Goal: Information Seeking & Learning: Check status

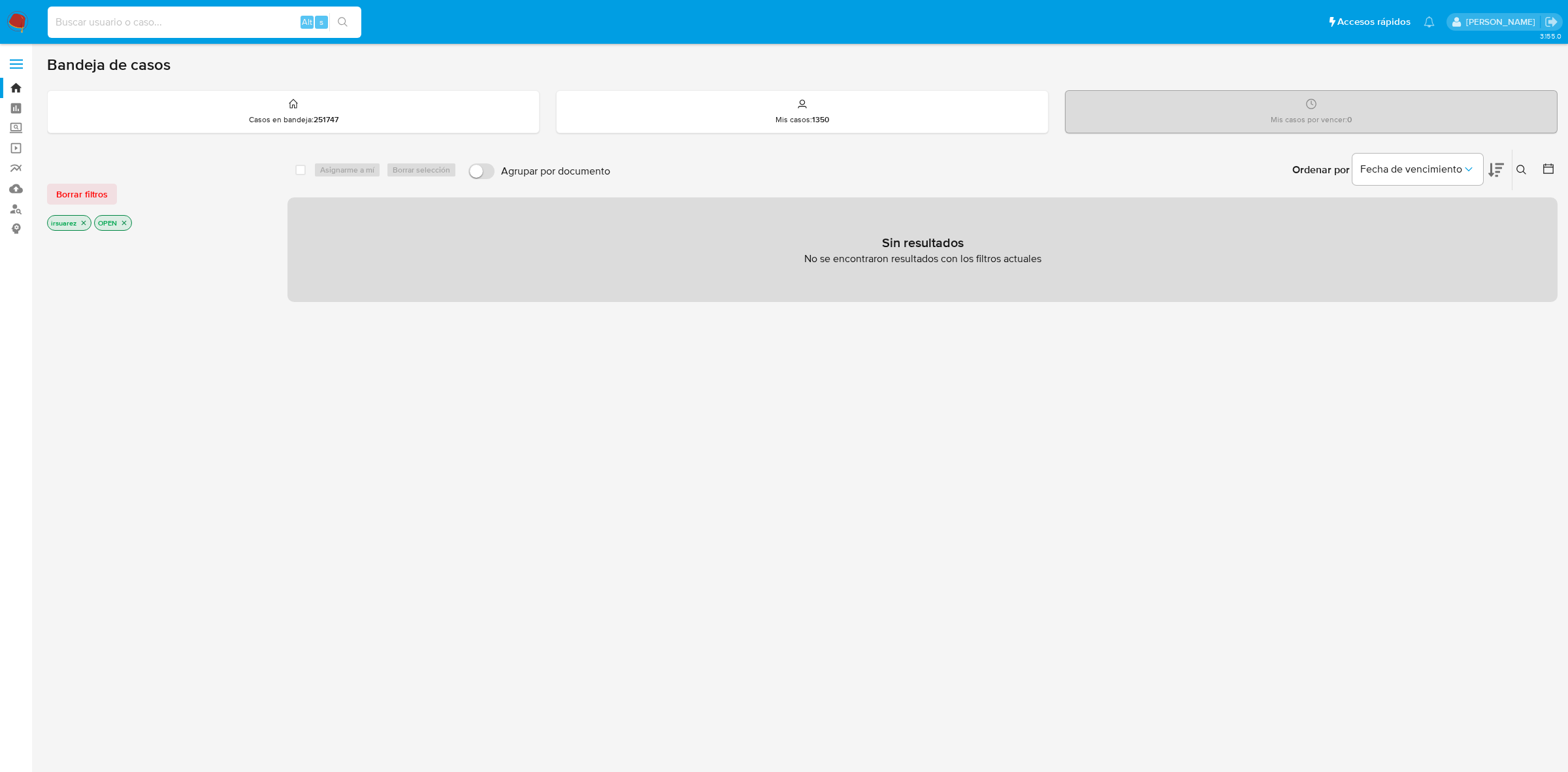
click at [195, 24] on input at bounding box center [204, 22] width 313 height 17
paste input "522392127"
type input "522392127"
click at [347, 15] on button "search-icon" at bounding box center [342, 22] width 27 height 18
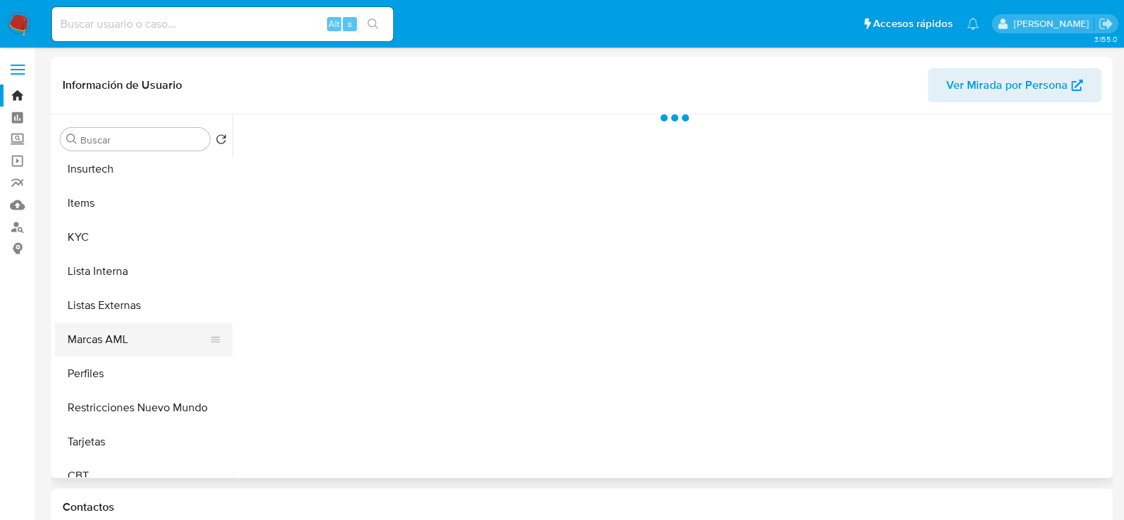
scroll to position [600, 0]
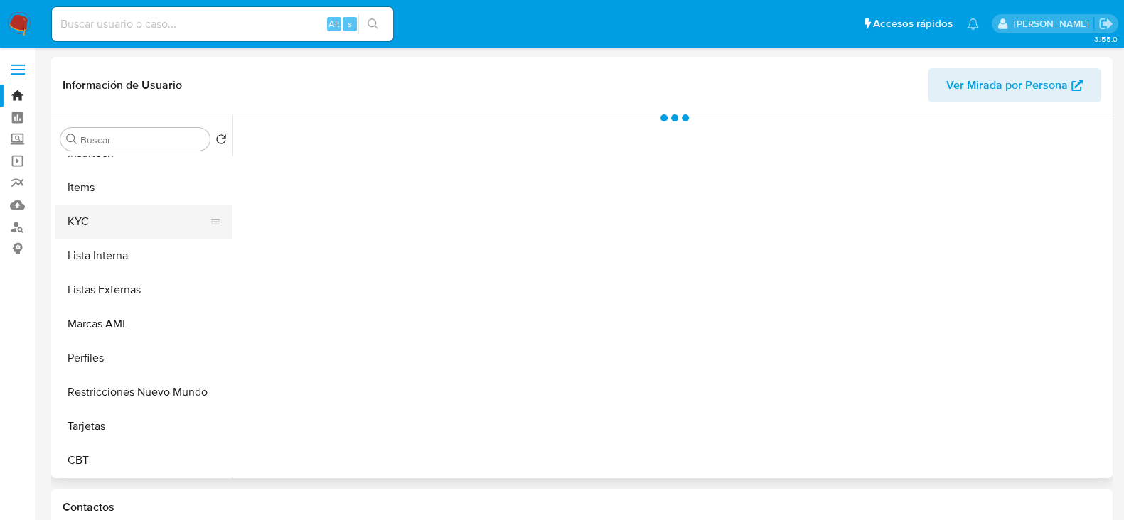
click at [124, 226] on button "KYC" at bounding box center [138, 222] width 166 height 34
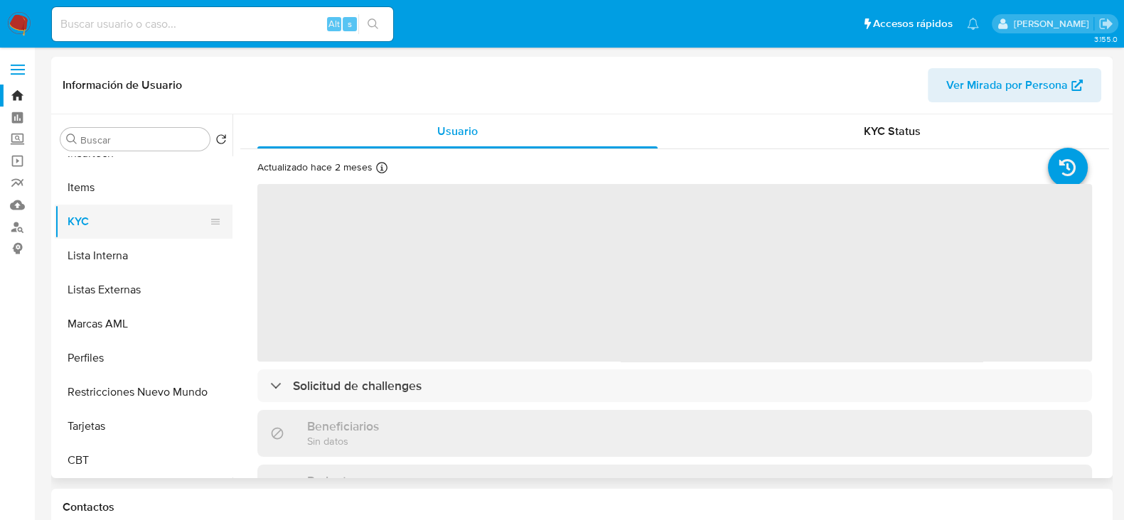
select select "10"
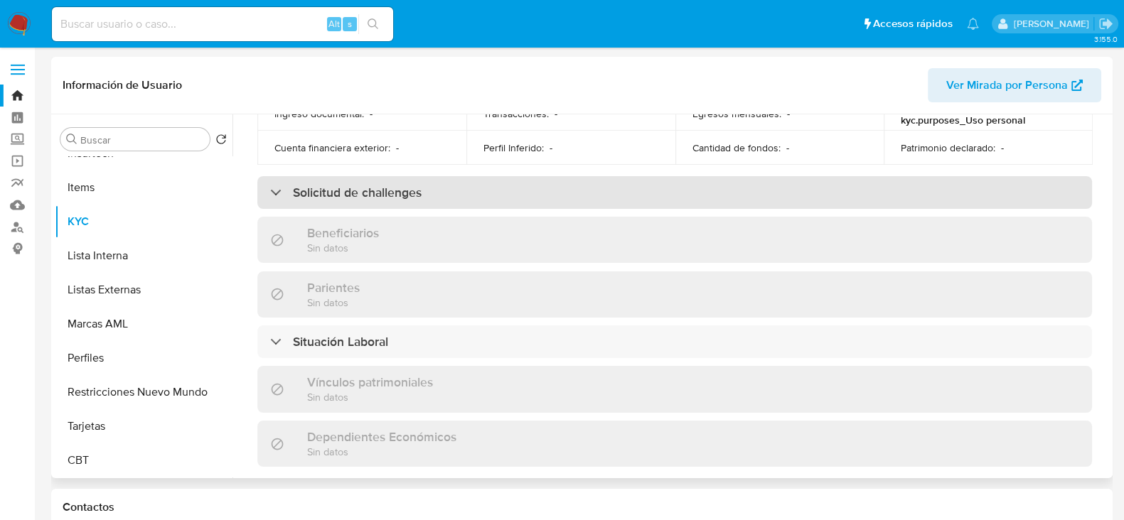
scroll to position [435, 0]
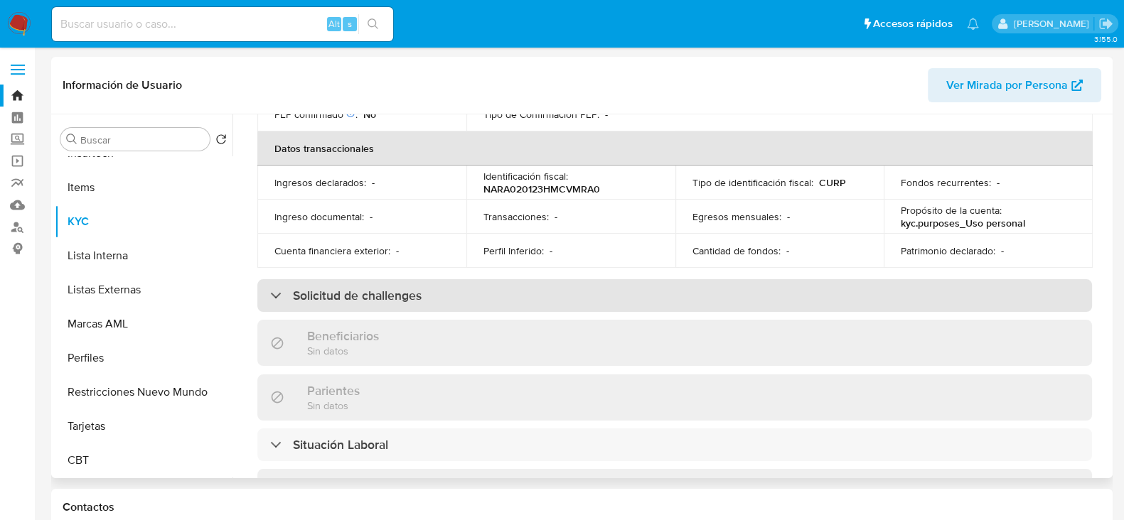
click at [419, 289] on h3 "Solicitud de challenges" at bounding box center [357, 296] width 129 height 16
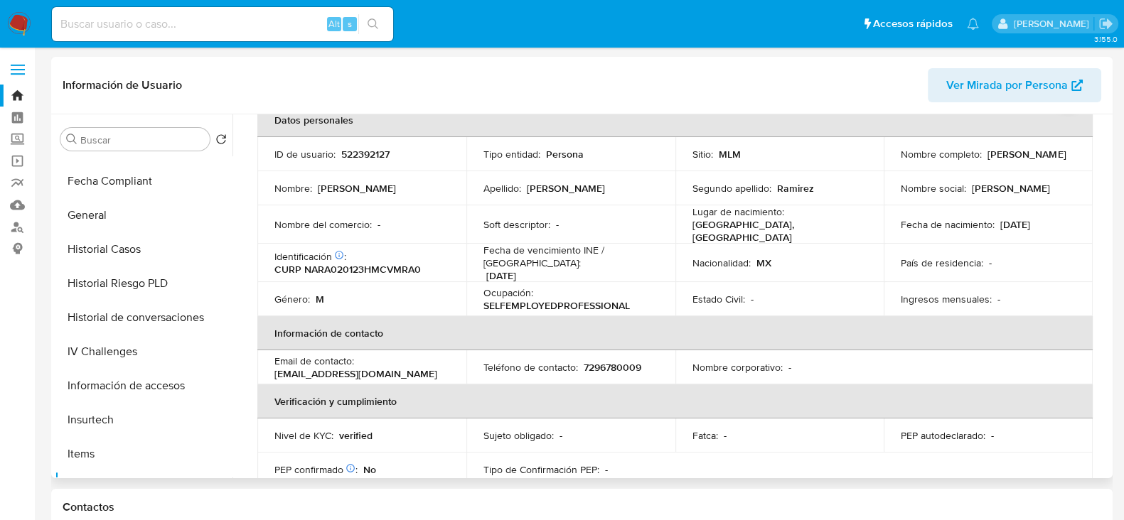
scroll to position [0, 0]
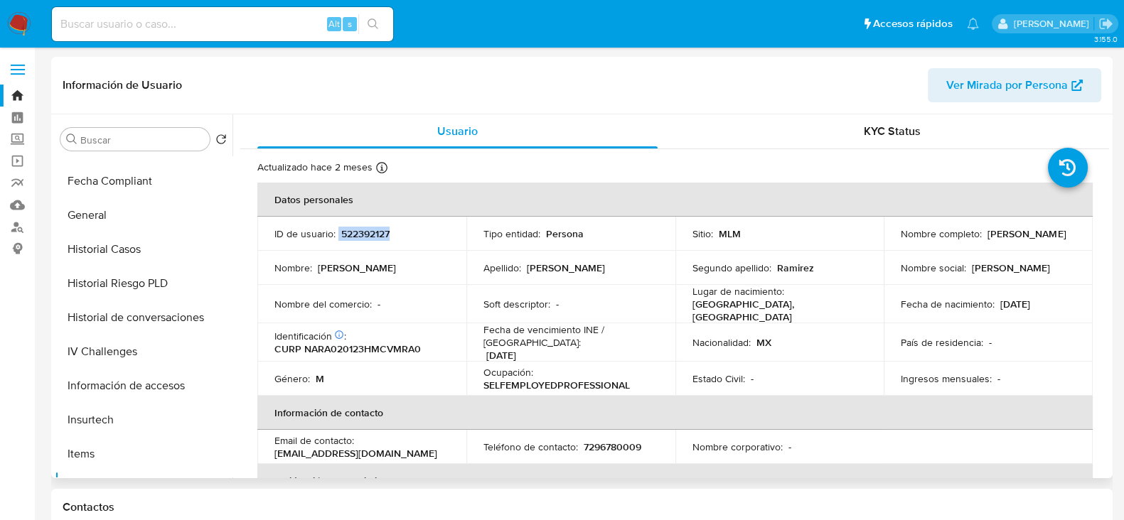
drag, startPoint x: 338, startPoint y: 237, endPoint x: 405, endPoint y: 233, distance: 67.0
click at [405, 233] on div "ID de usuario : 522392127" at bounding box center [361, 234] width 175 height 13
copy div "522392127"
click at [117, 28] on input at bounding box center [222, 24] width 341 height 18
paste input "251552320"
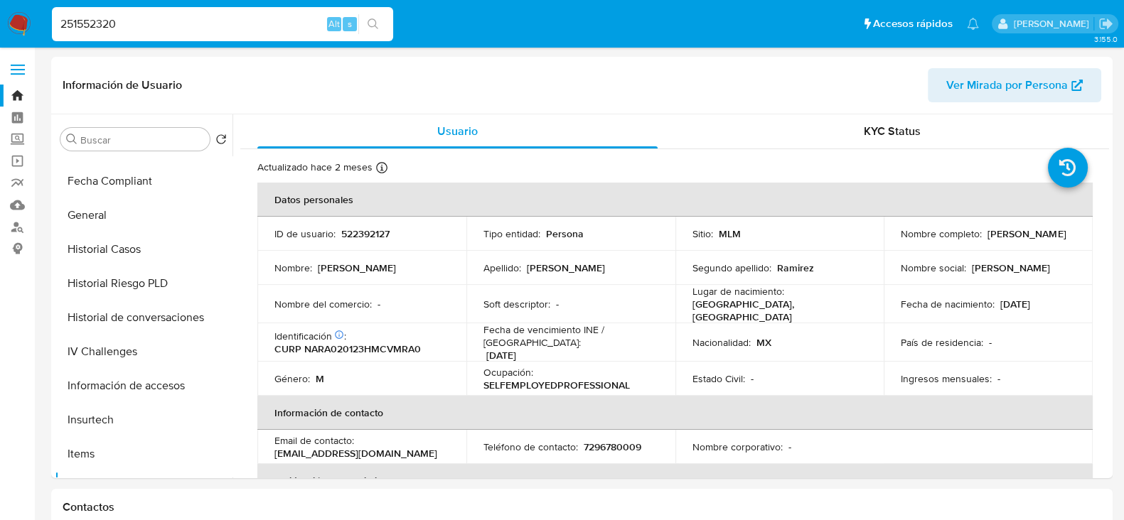
type input "251552320"
click at [378, 21] on icon "search-icon" at bounding box center [373, 23] width 11 height 11
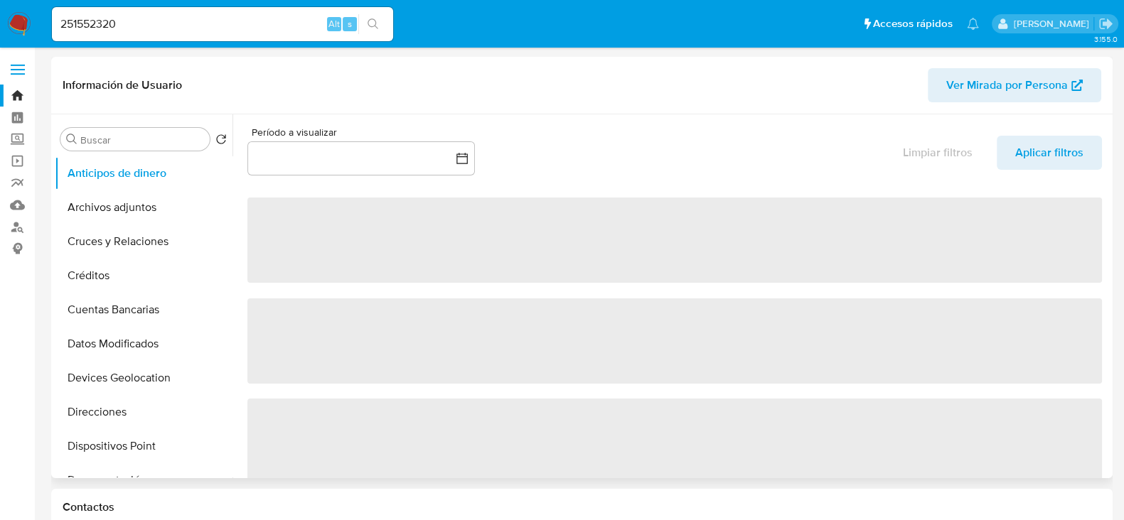
select select "10"
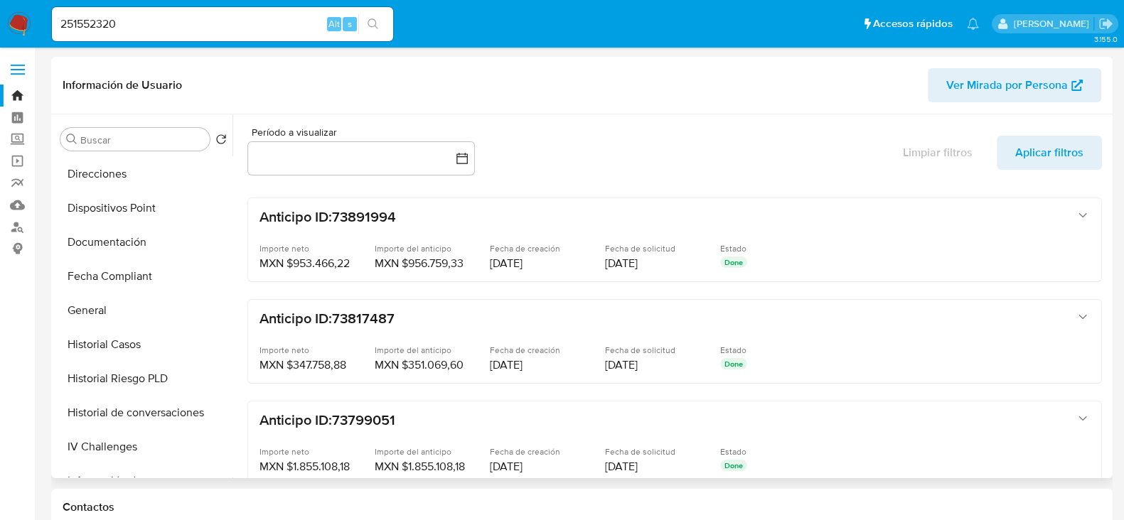
scroll to position [267, 0]
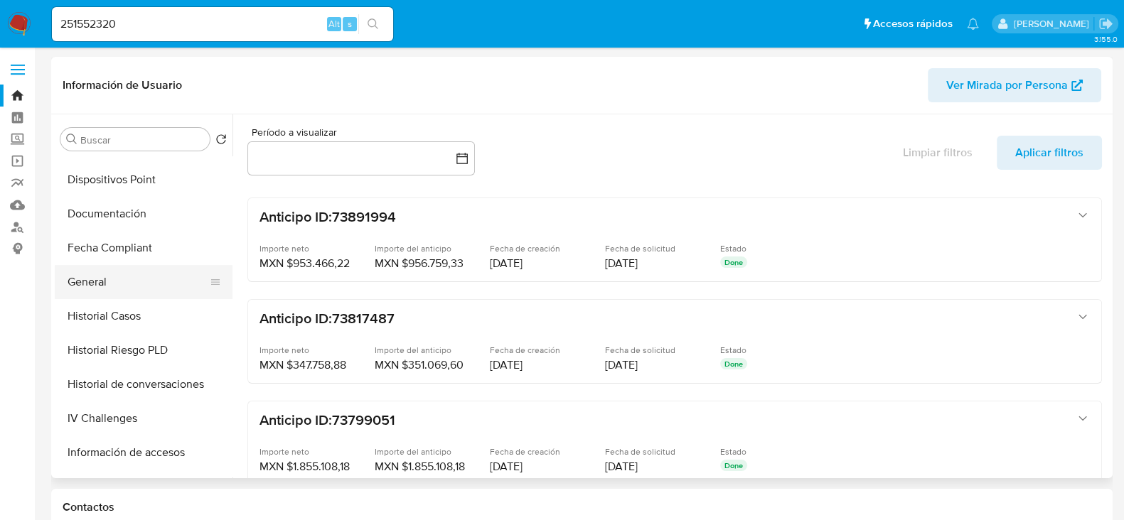
click at [125, 280] on button "General" at bounding box center [138, 282] width 166 height 34
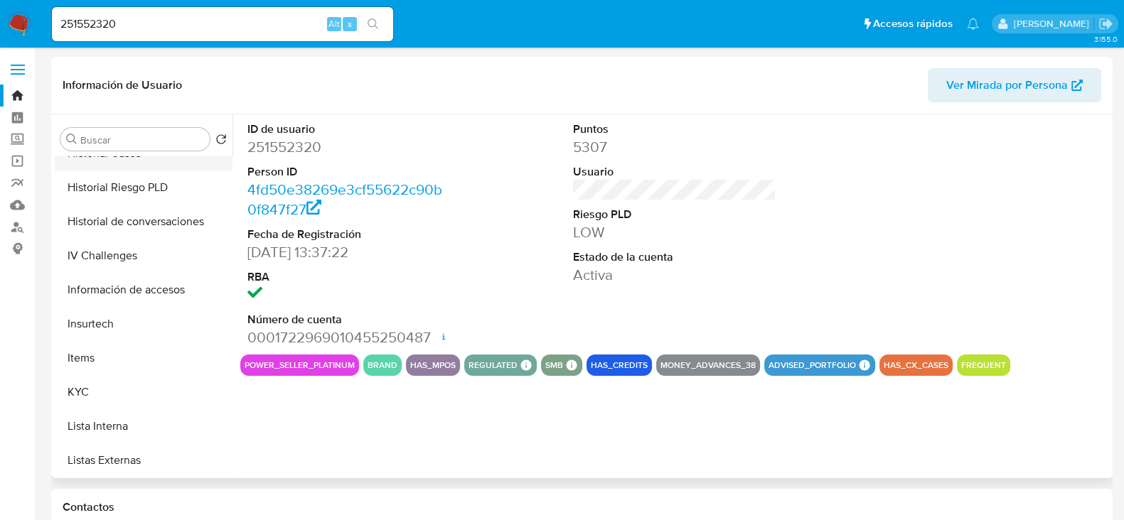
scroll to position [444, 0]
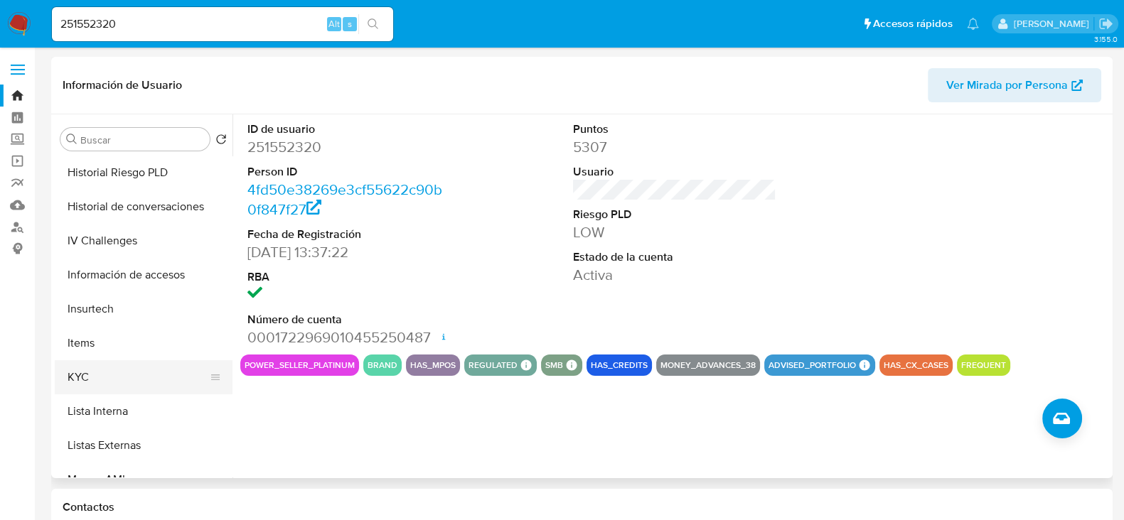
click at [97, 368] on button "KYC" at bounding box center [138, 377] width 166 height 34
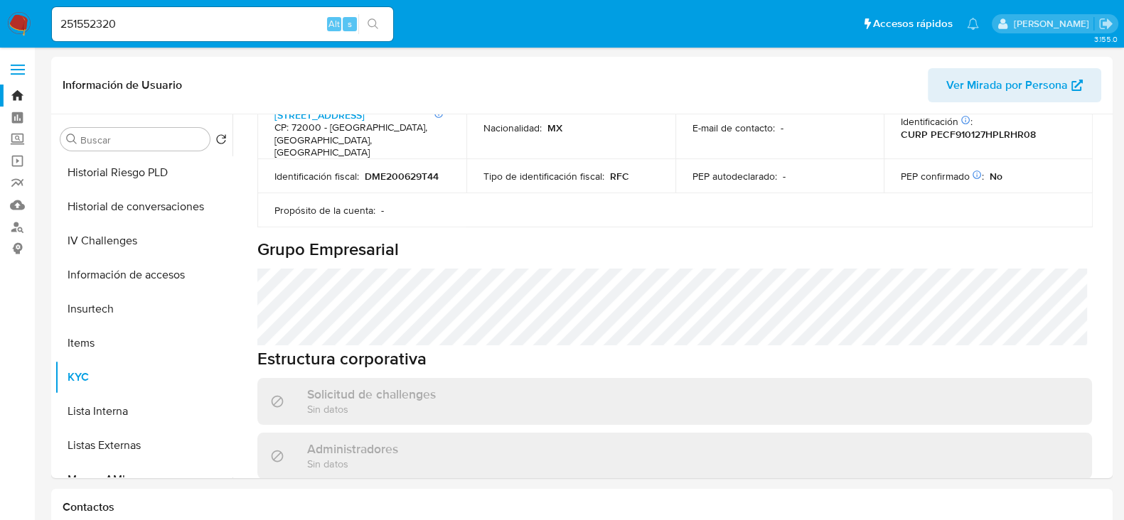
scroll to position [621, 0]
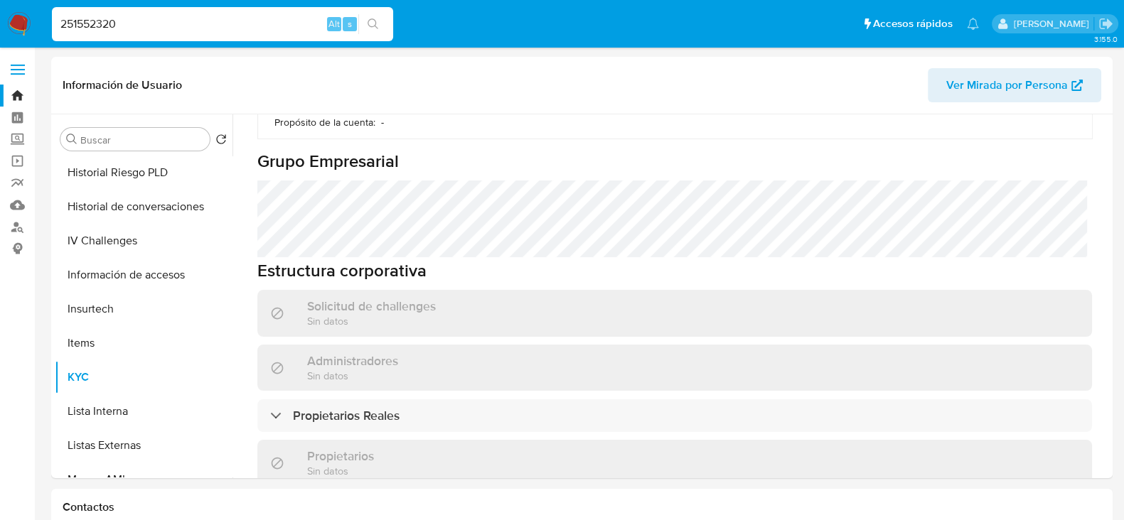
drag, startPoint x: 144, startPoint y: 27, endPoint x: 0, endPoint y: 15, distance: 144.1
click at [0, 15] on nav "Pausado Ver notificaciones 251552320 Alt s Accesos rápidos Presiona las siguien…" at bounding box center [562, 24] width 1124 height 48
paste input "116422295"
type input "1164222950"
click at [371, 21] on icon "search-icon" at bounding box center [373, 23] width 11 height 11
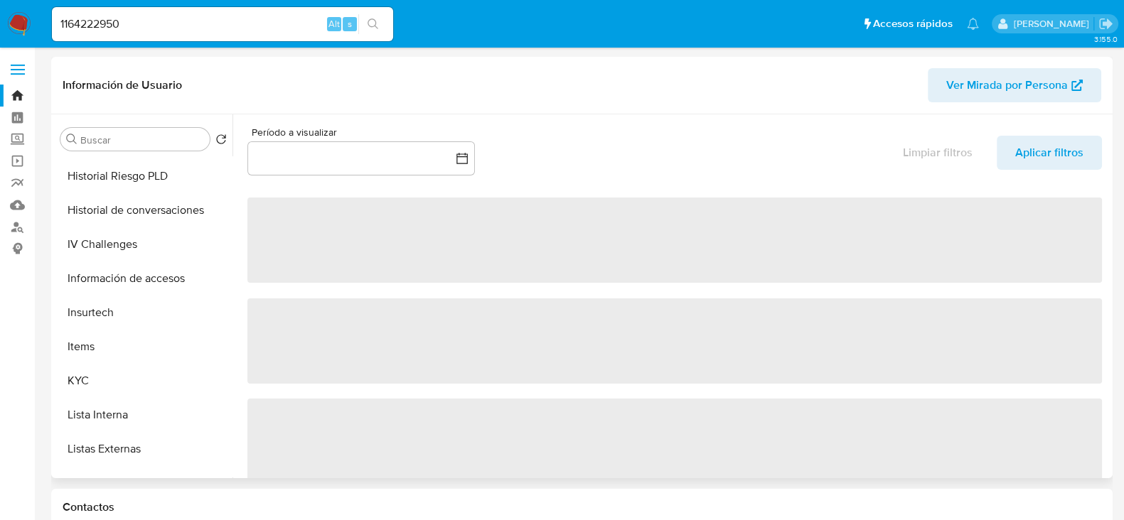
scroll to position [444, 0]
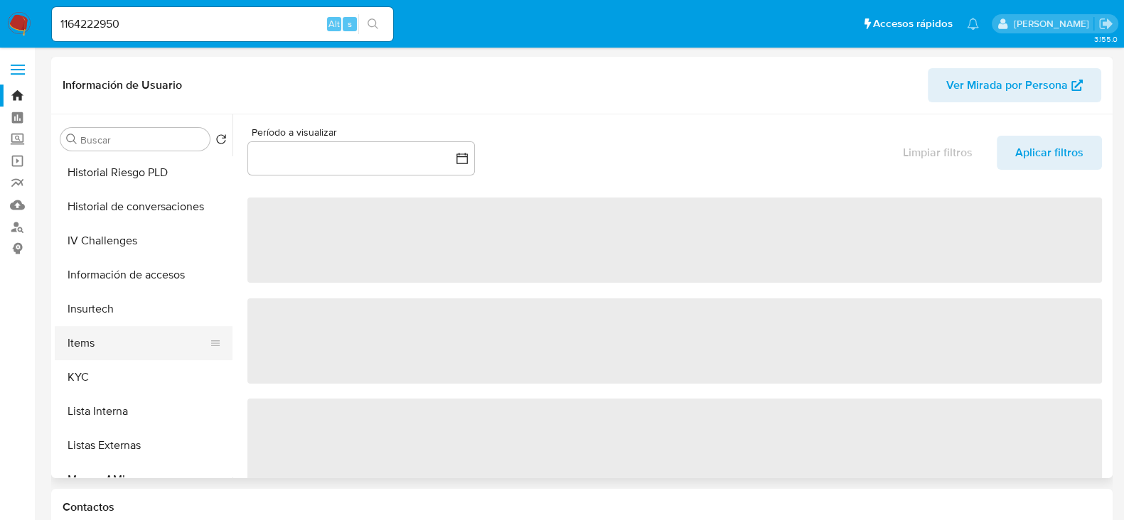
select select "10"
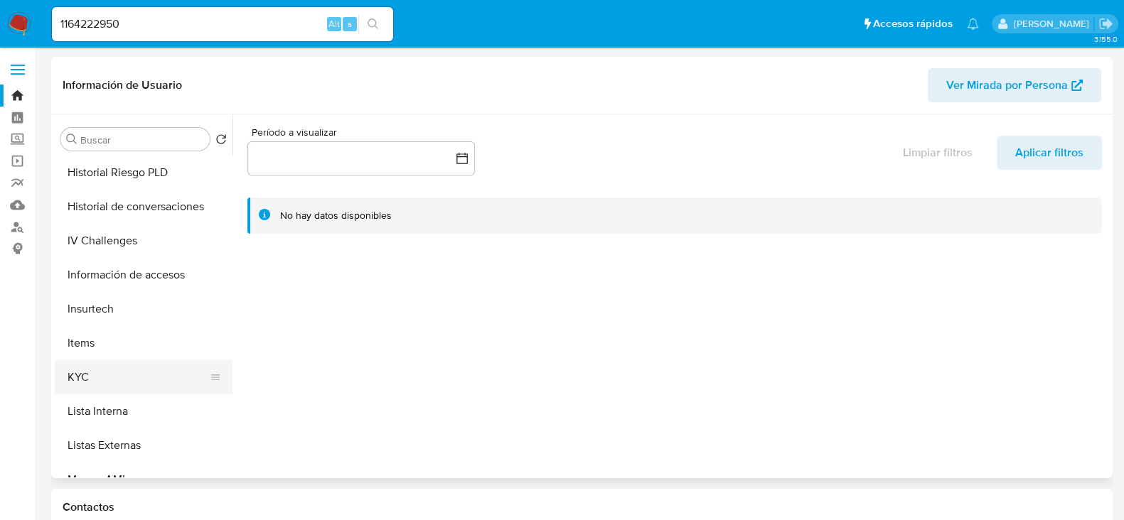
click at [107, 385] on button "KYC" at bounding box center [138, 377] width 166 height 34
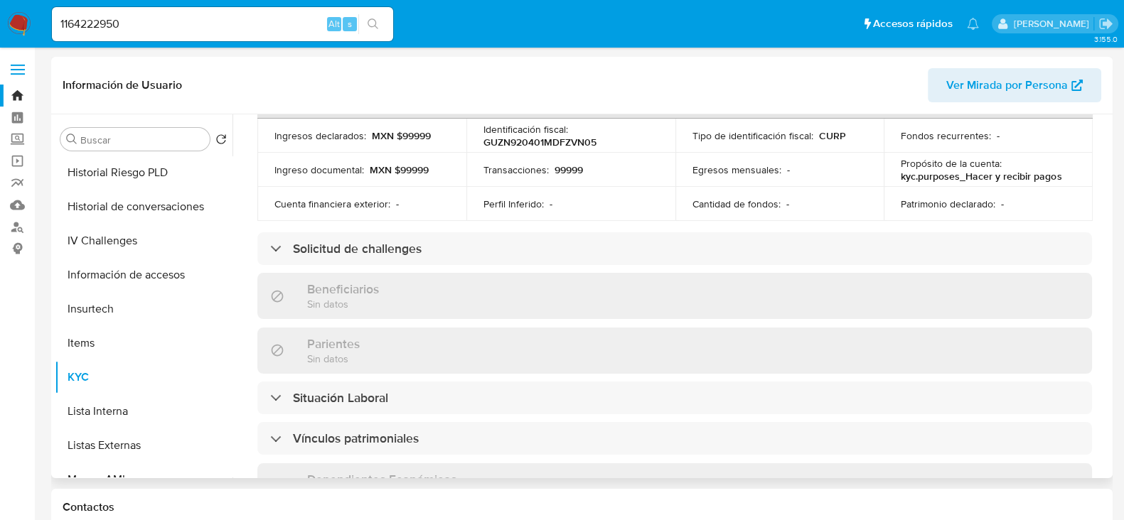
scroll to position [533, 0]
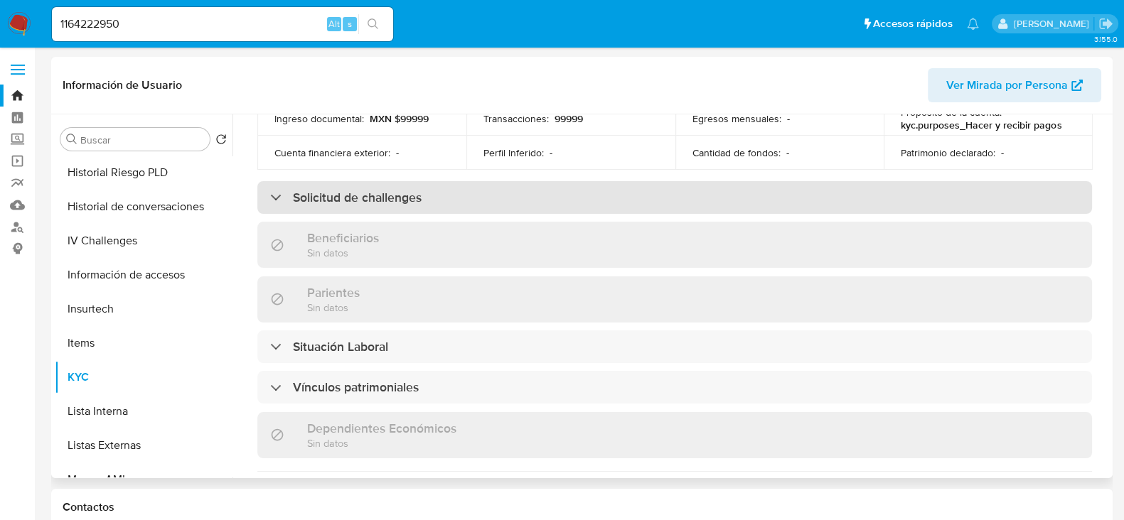
click at [448, 203] on div "Solicitud de challenges" at bounding box center [674, 197] width 835 height 33
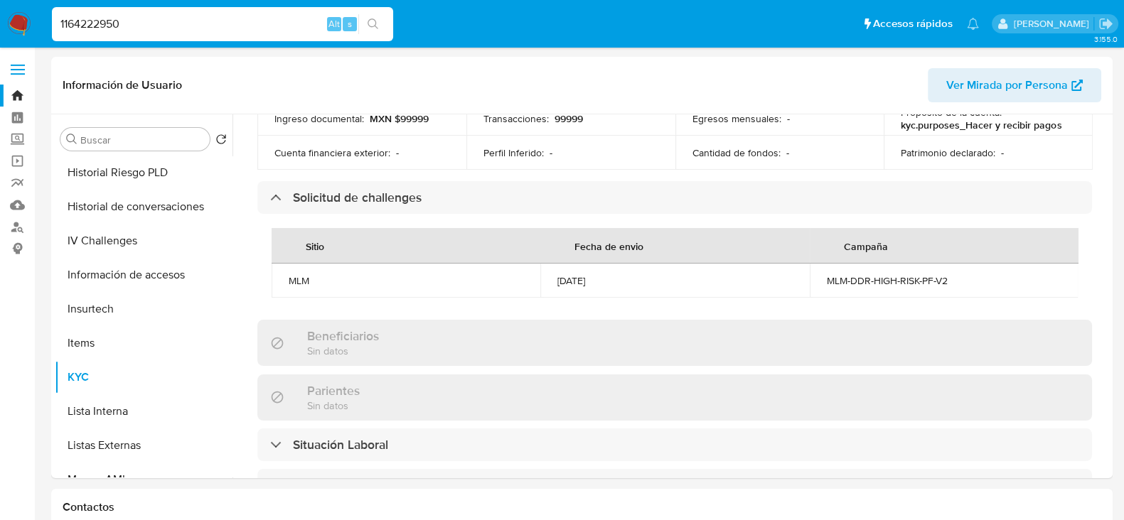
drag, startPoint x: 138, startPoint y: 18, endPoint x: 0, endPoint y: 3, distance: 138.7
click at [0, 3] on nav "Pausado Ver notificaciones 1164222950 Alt s Accesos rápidos Presiona las siguie…" at bounding box center [562, 24] width 1124 height 48
paste input "51605175"
type input "151605175"
click at [378, 24] on icon "search-icon" at bounding box center [373, 23] width 11 height 11
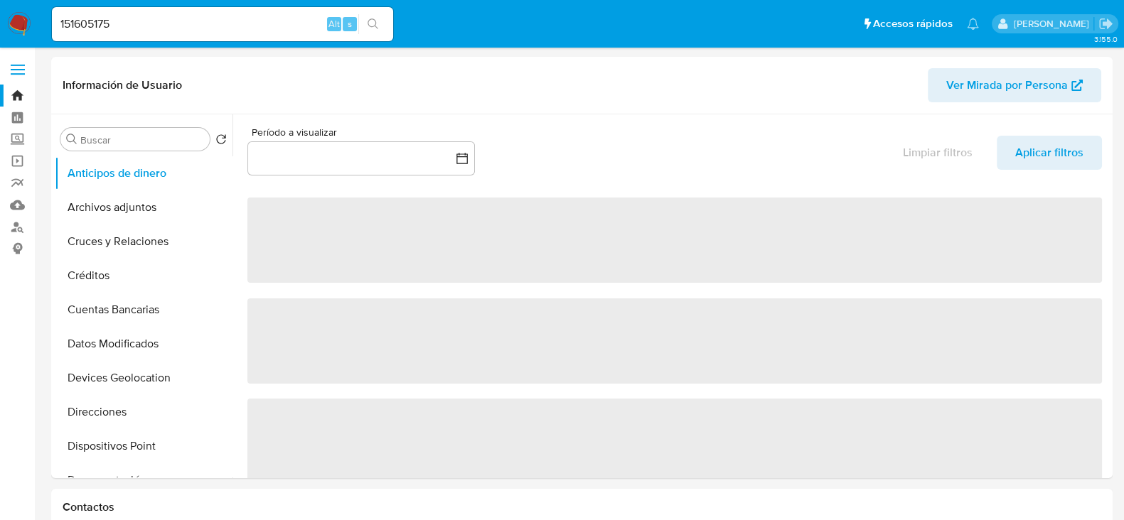
select select "10"
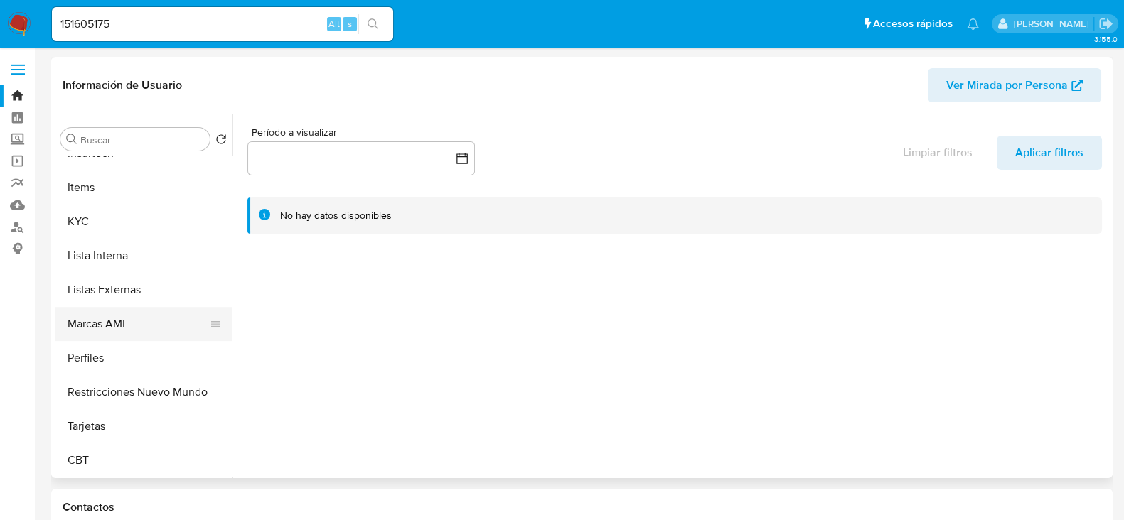
scroll to position [600, 0]
click at [114, 234] on button "KYC" at bounding box center [138, 222] width 166 height 34
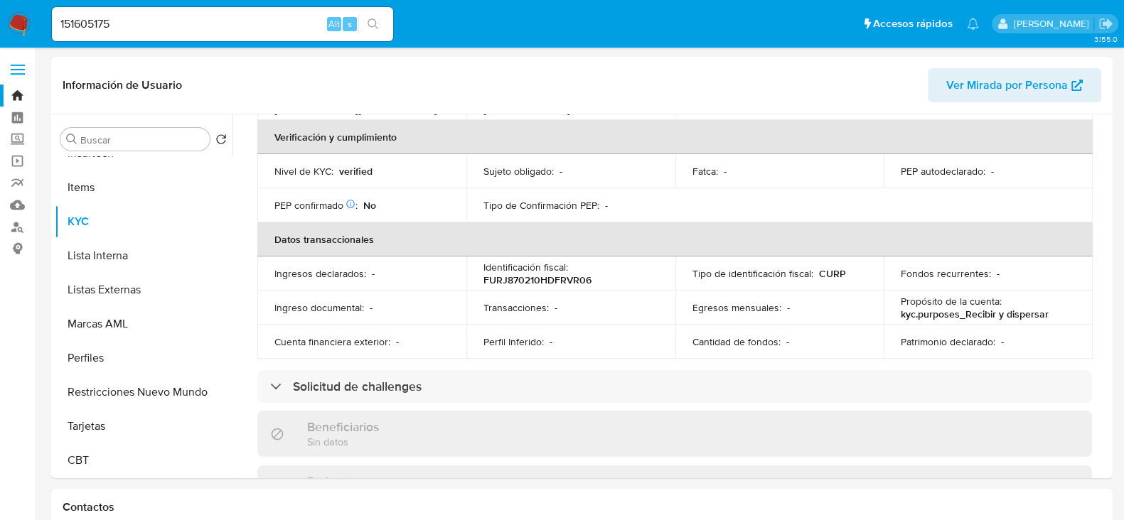
scroll to position [444, 0]
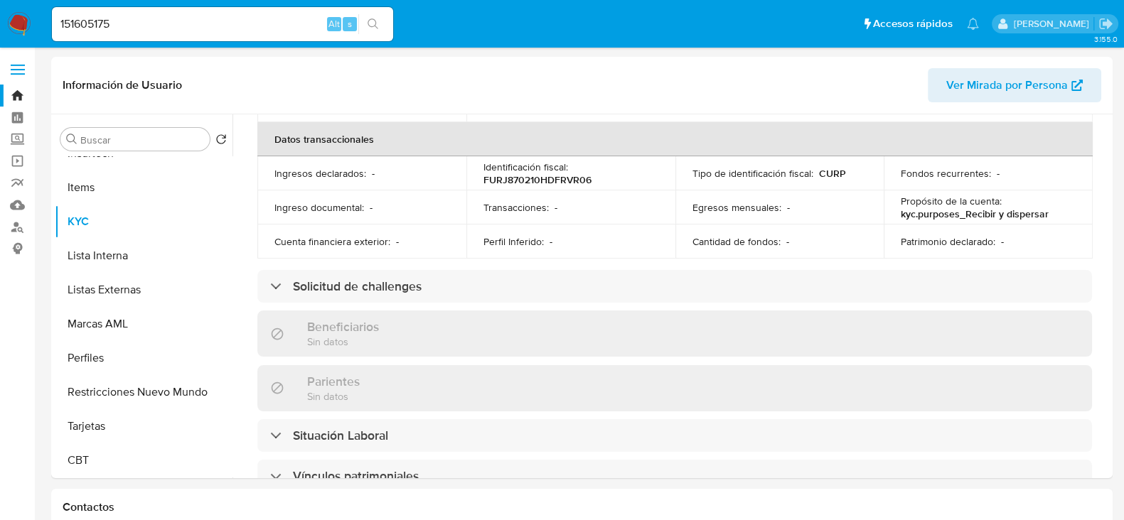
click at [335, 270] on div "Solicitud de challenges" at bounding box center [674, 286] width 835 height 33
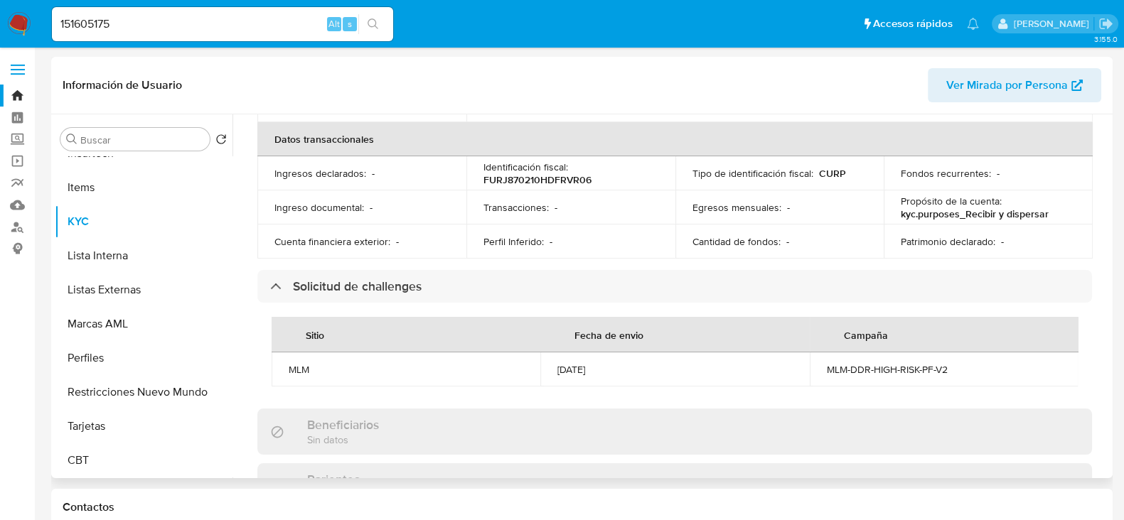
scroll to position [0, 0]
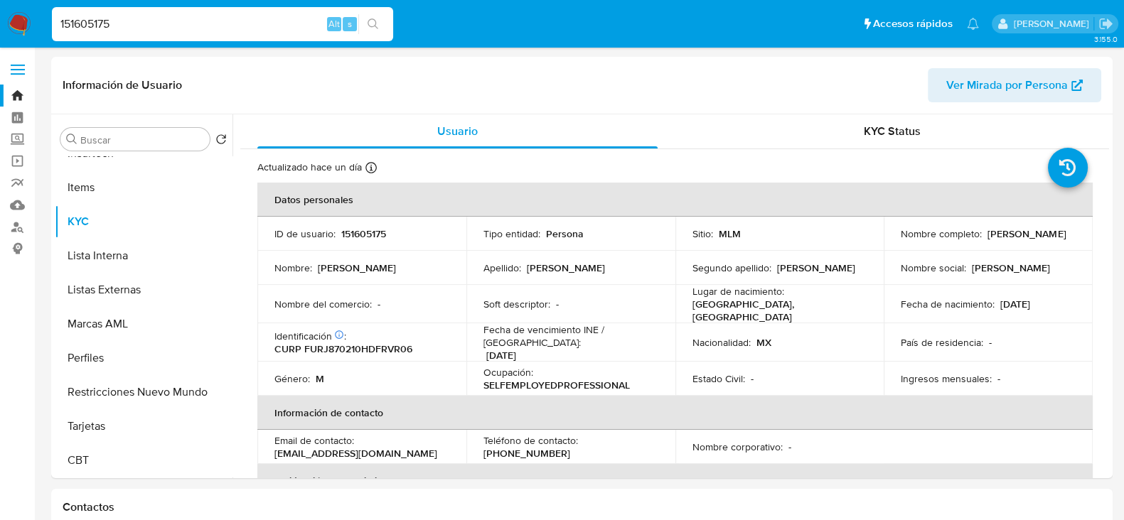
drag, startPoint x: 132, startPoint y: 26, endPoint x: 0, endPoint y: 19, distance: 131.7
click at [0, 19] on nav "Pausado Ver notificaciones 151605175 Alt s Accesos rápidos Presiona las siguien…" at bounding box center [562, 24] width 1124 height 48
paste input "350454192"
type input "1350454192"
click at [375, 25] on icon "search-icon" at bounding box center [373, 23] width 11 height 11
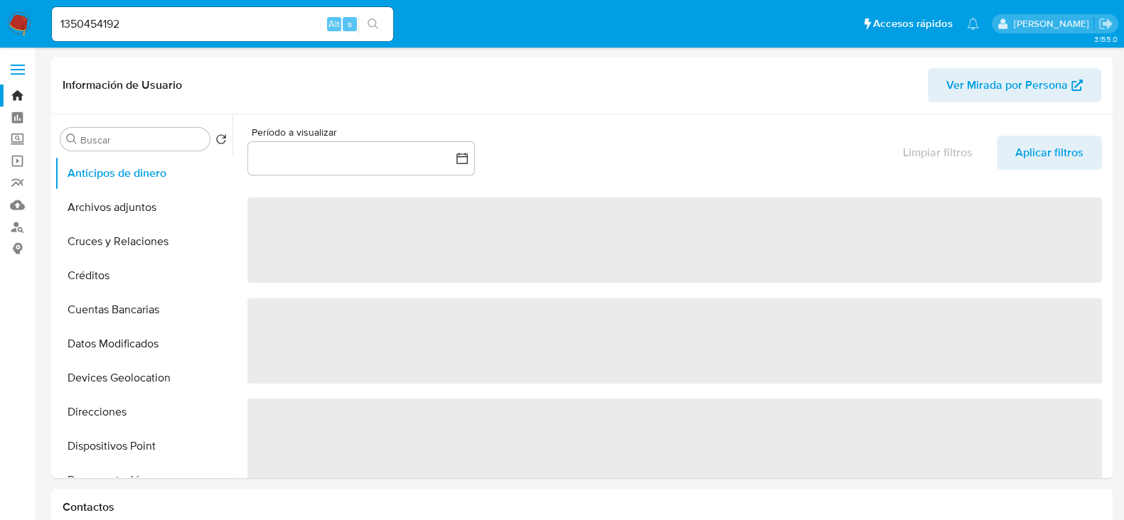
select select "10"
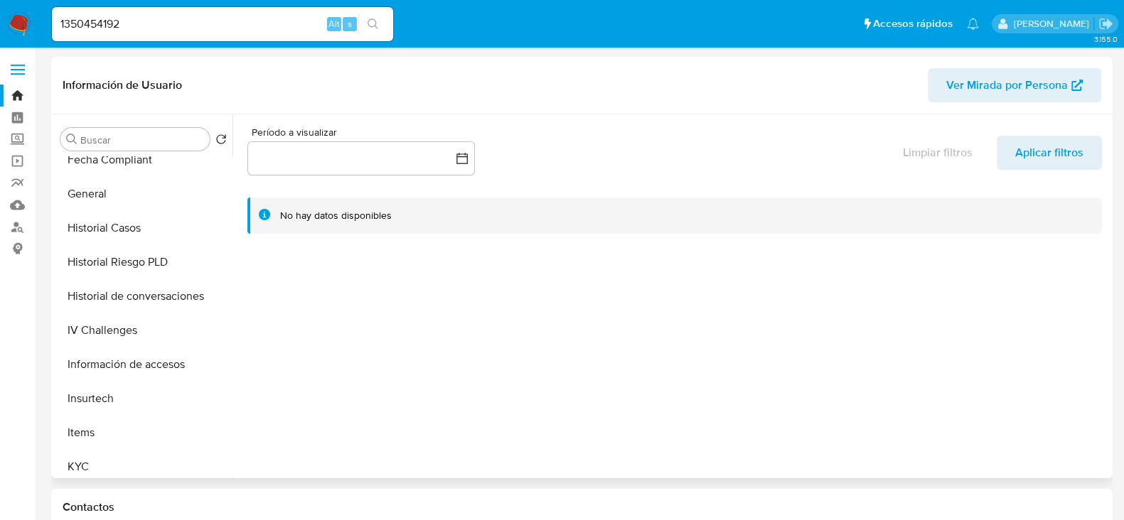
scroll to position [444, 0]
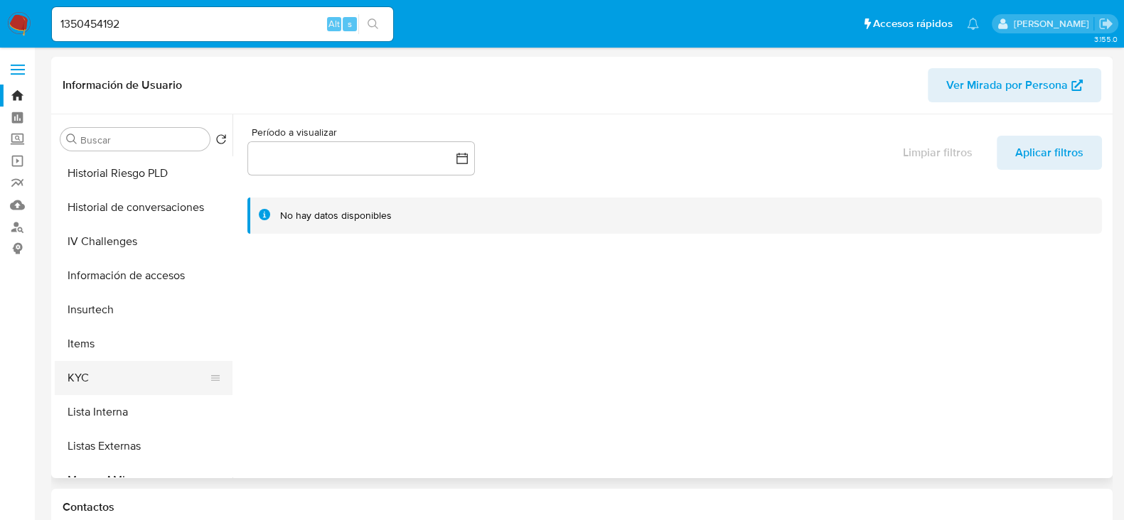
click at [89, 385] on button "KYC" at bounding box center [138, 378] width 166 height 34
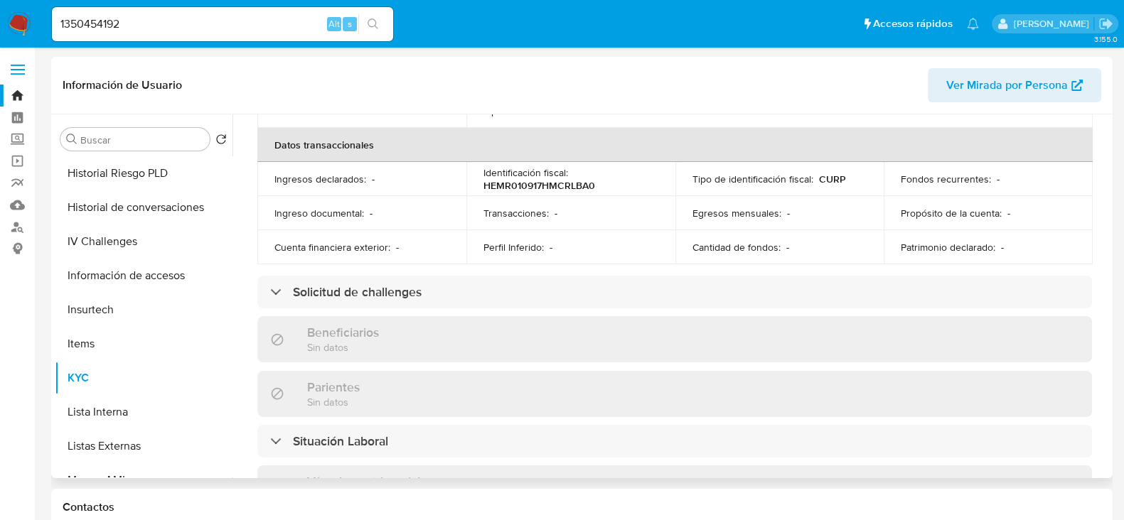
scroll to position [444, 0]
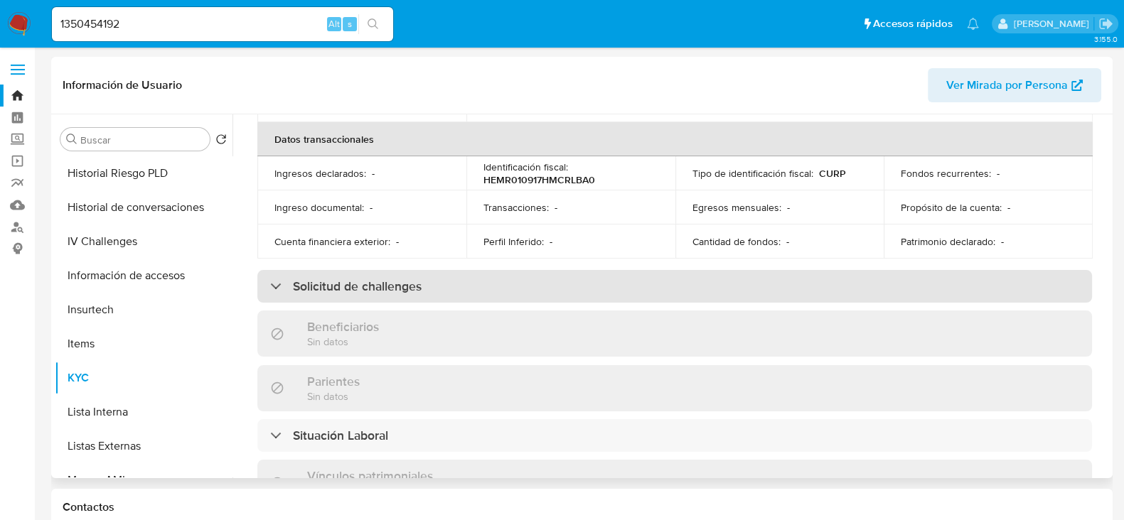
click at [367, 286] on div "Solicitud de challenges" at bounding box center [674, 286] width 835 height 33
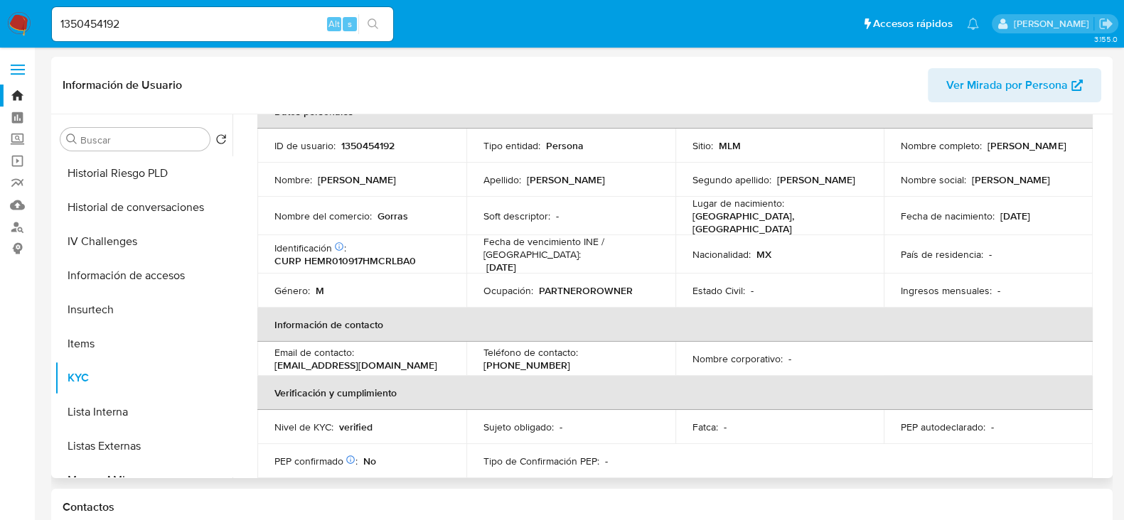
scroll to position [0, 0]
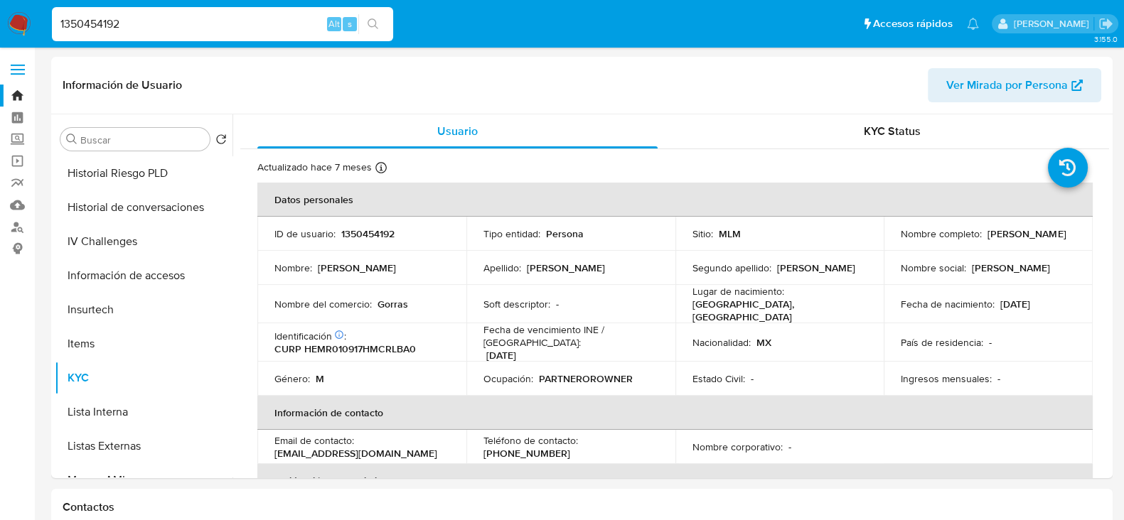
drag, startPoint x: 149, startPoint y: 28, endPoint x: 0, endPoint y: 26, distance: 148.6
click at [0, 26] on nav "Pausado Ver notificaciones 1350454192 Alt s Accesos rápidos Presiona las siguie…" at bounding box center [562, 24] width 1124 height 48
paste input "546410738"
type input "546410738"
click at [370, 18] on icon "search-icon" at bounding box center [373, 23] width 11 height 11
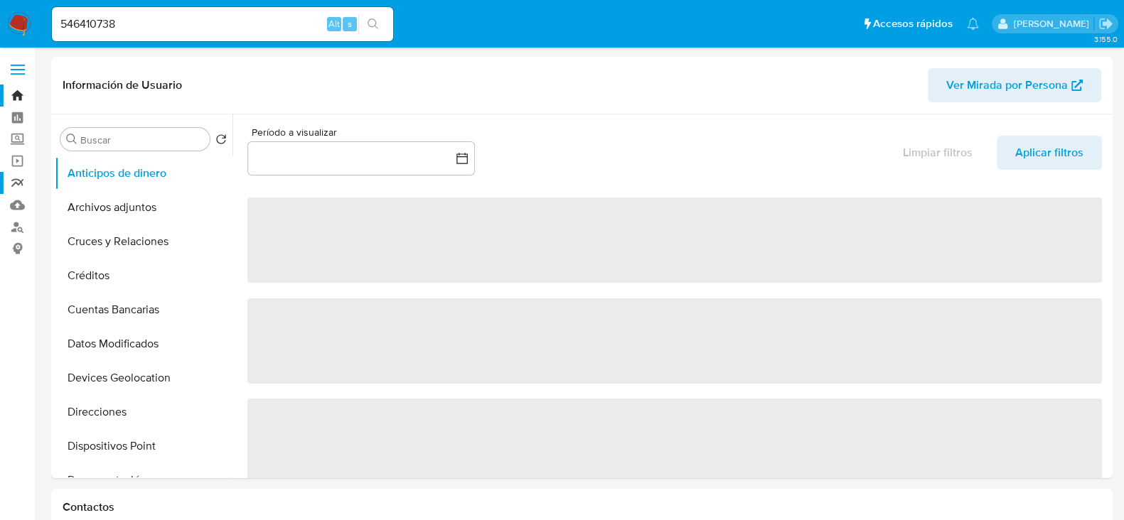
select select "10"
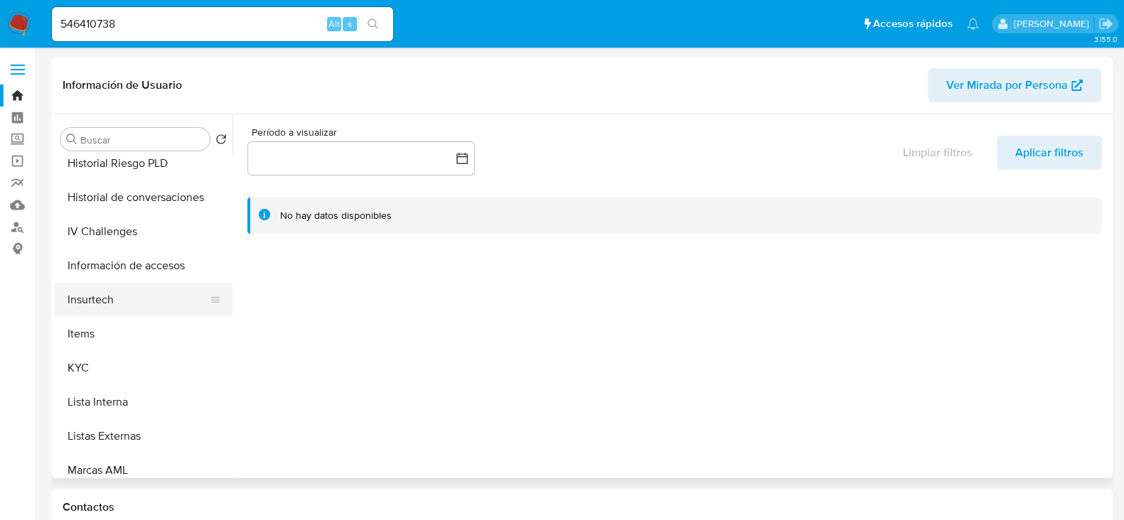
scroll to position [533, 0]
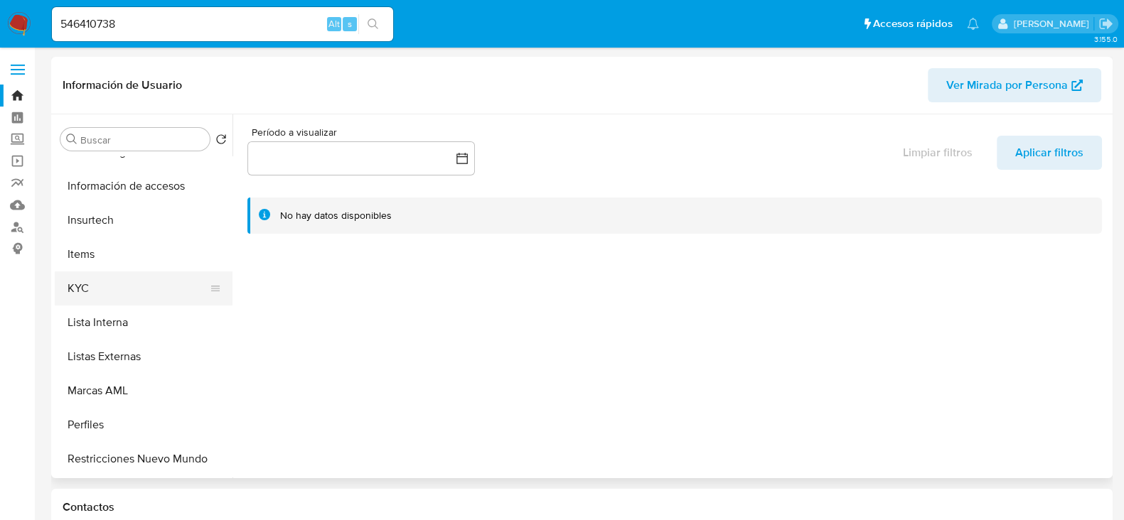
click at [90, 282] on button "KYC" at bounding box center [138, 289] width 166 height 34
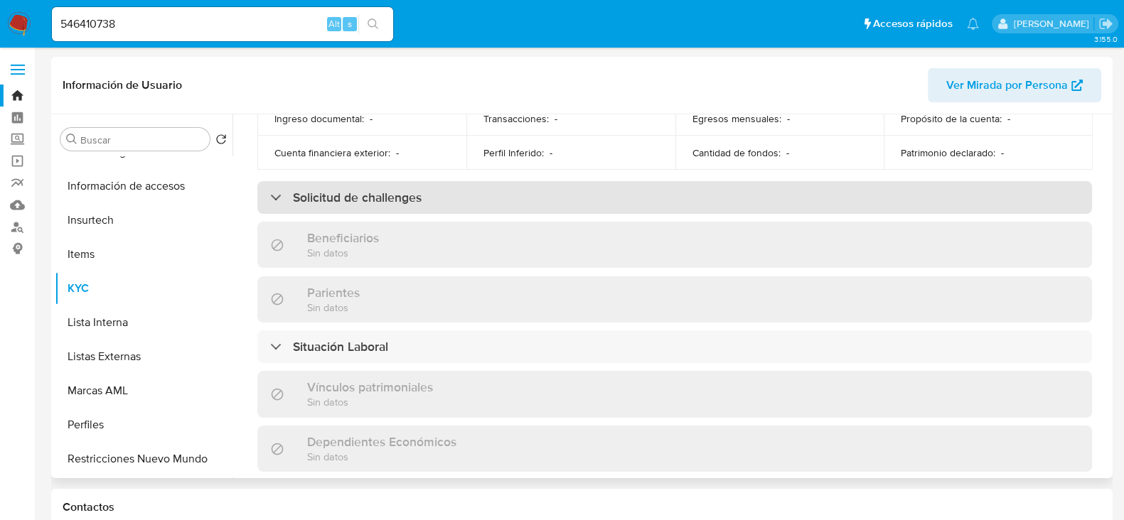
click at [343, 193] on h3 "Solicitud de challenges" at bounding box center [357, 198] width 129 height 16
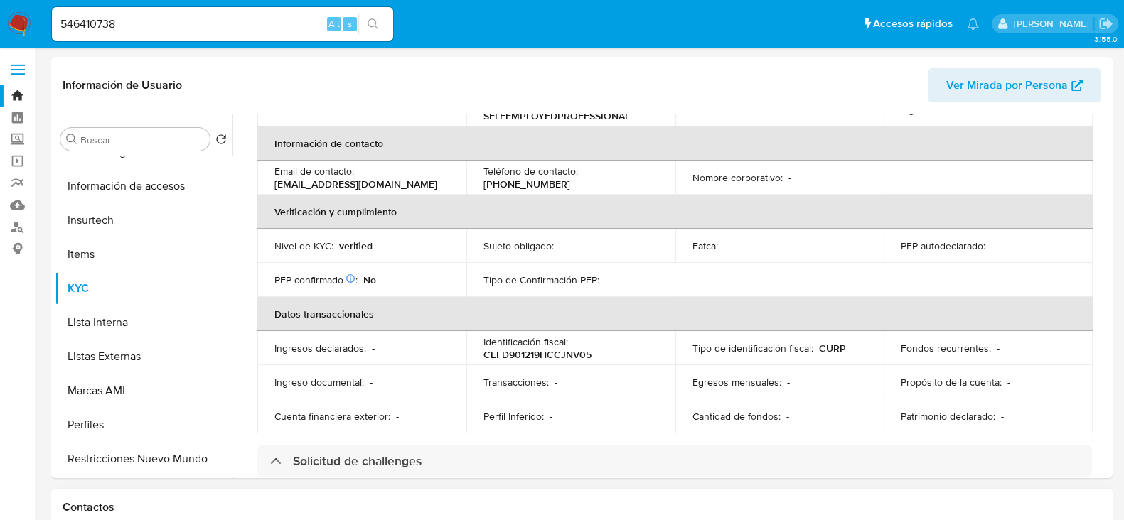
scroll to position [267, 0]
drag, startPoint x: 172, startPoint y: 20, endPoint x: 0, endPoint y: 16, distance: 172.1
click at [0, 16] on nav "Pausado Ver notificaciones 546410738 Alt s Accesos rápidos Presiona las siguien…" at bounding box center [562, 24] width 1124 height 48
paste input "398098225"
type input "398098225"
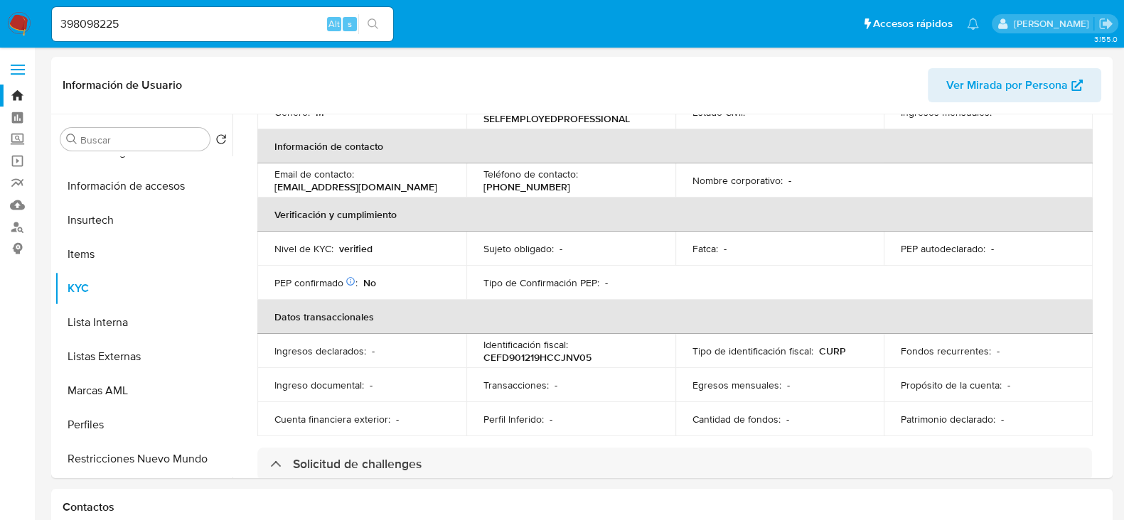
click at [375, 21] on icon "search-icon" at bounding box center [373, 23] width 11 height 11
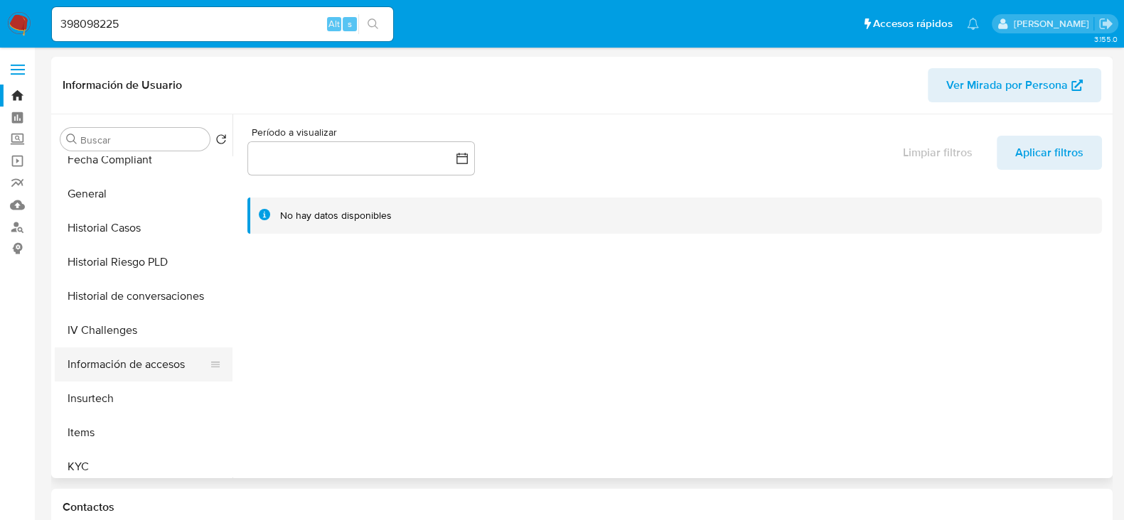
select select "10"
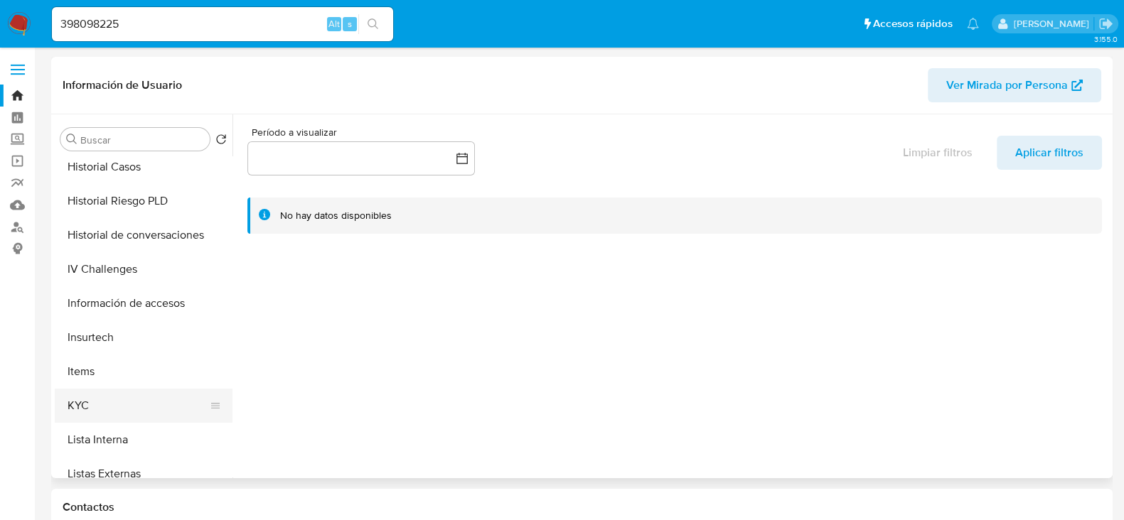
scroll to position [444, 0]
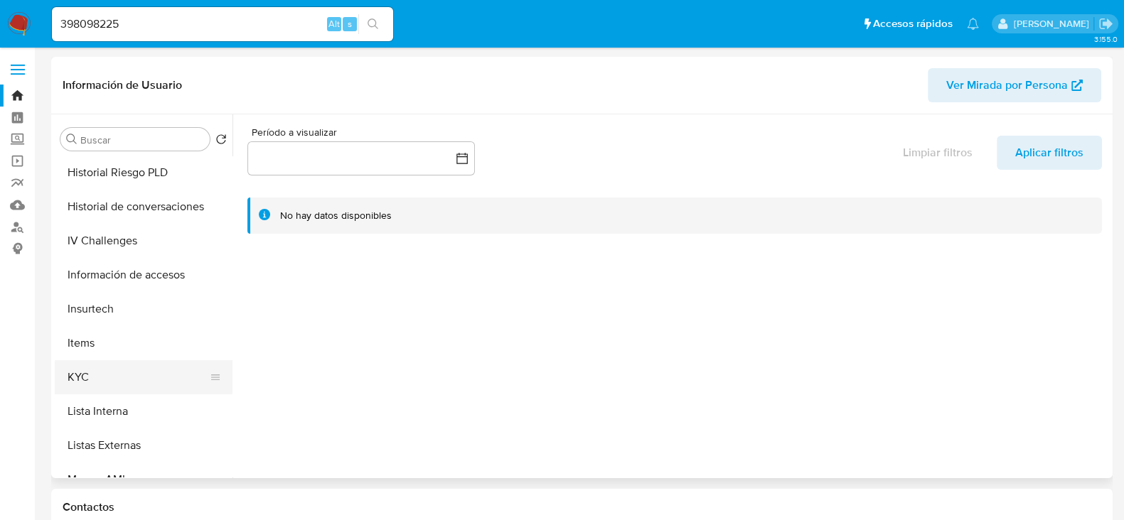
click at [110, 368] on button "KYC" at bounding box center [138, 377] width 166 height 34
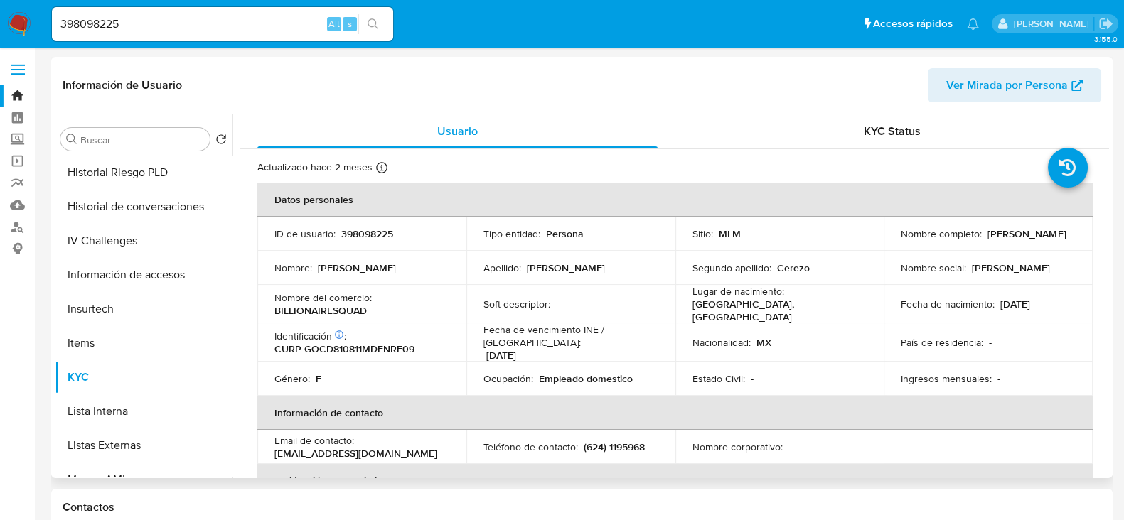
click at [391, 396] on th "Información de contacto" at bounding box center [674, 413] width 835 height 34
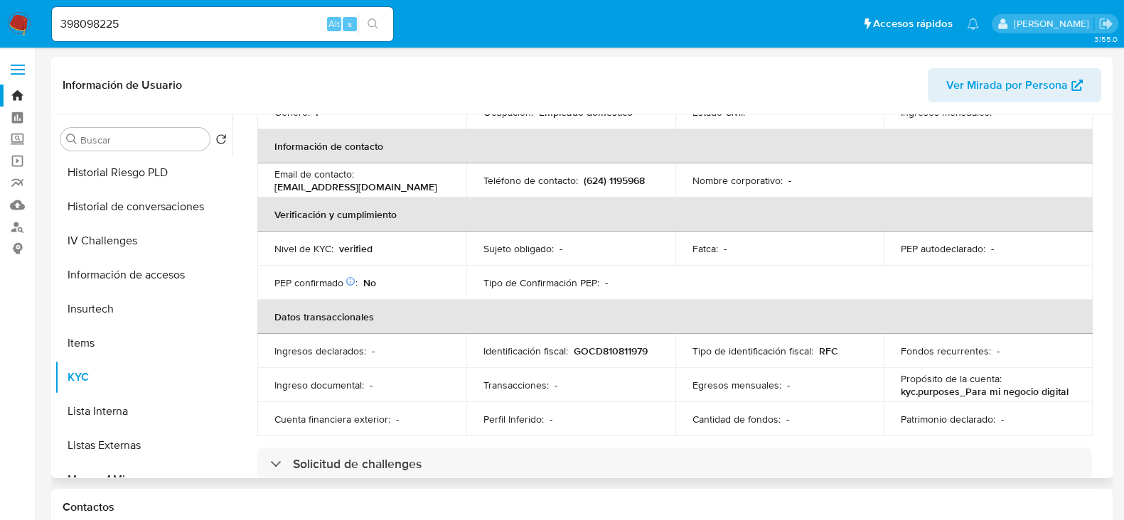
scroll to position [355, 0]
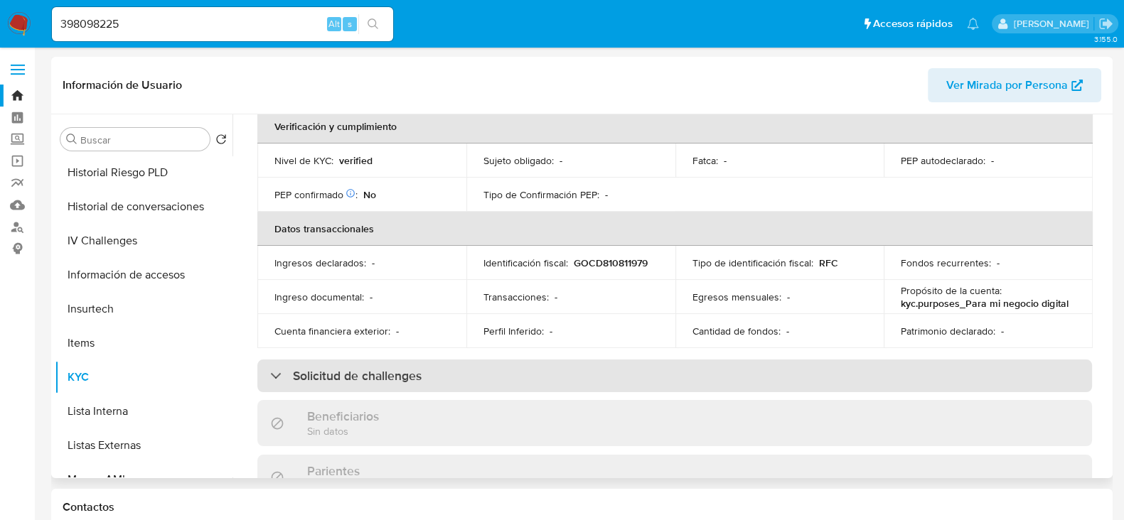
click at [386, 371] on h3 "Solicitud de challenges" at bounding box center [357, 376] width 129 height 16
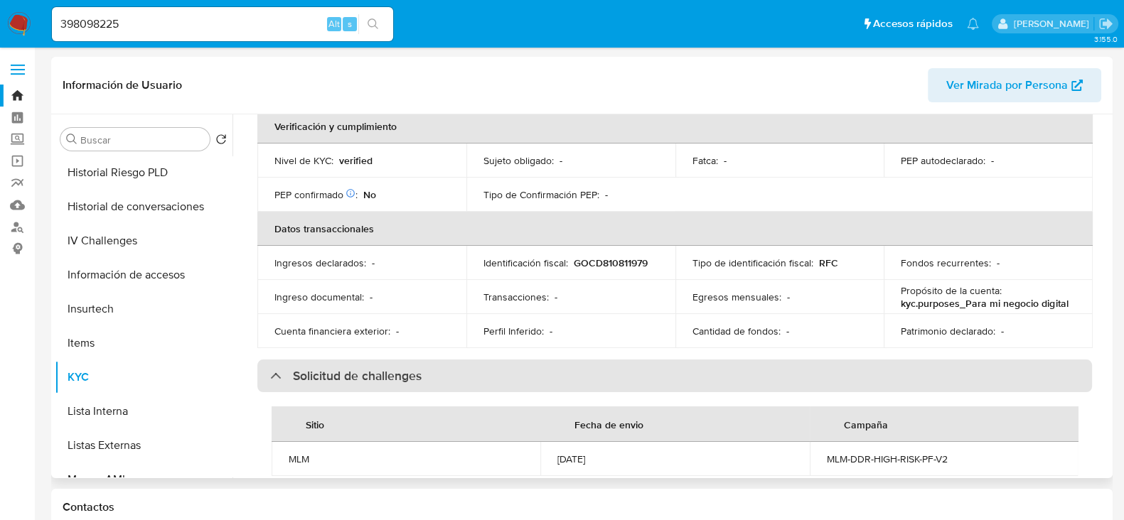
scroll to position [444, 0]
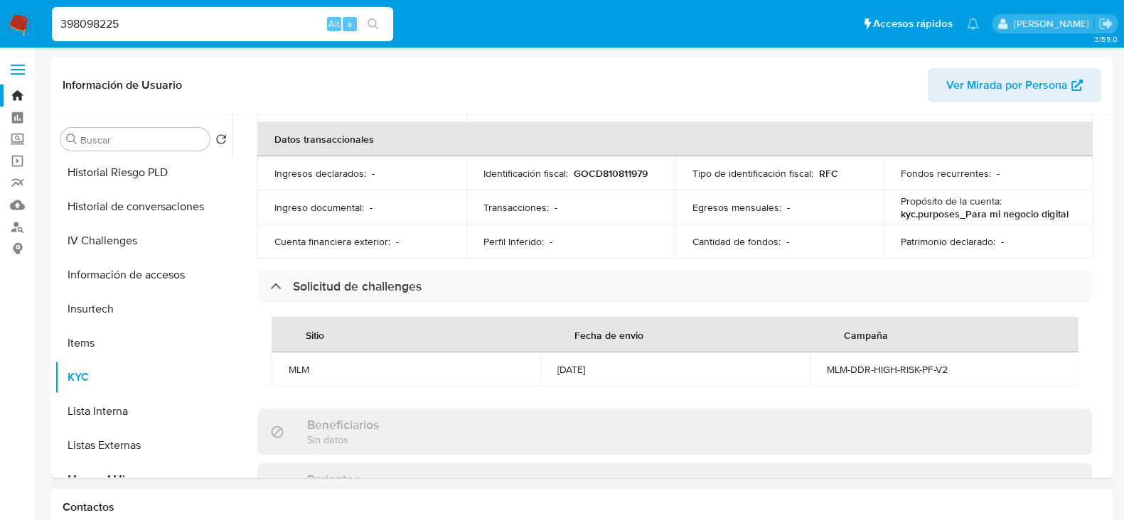
drag, startPoint x: 222, startPoint y: 24, endPoint x: 40, endPoint y: 27, distance: 182.0
click at [40, 27] on nav "Pausado Ver notificaciones 398098225 Alt s Accesos rápidos Presiona las siguien…" at bounding box center [562, 24] width 1124 height 48
paste input "86082418"
type input "386082418"
click at [378, 22] on icon "search-icon" at bounding box center [373, 23] width 11 height 11
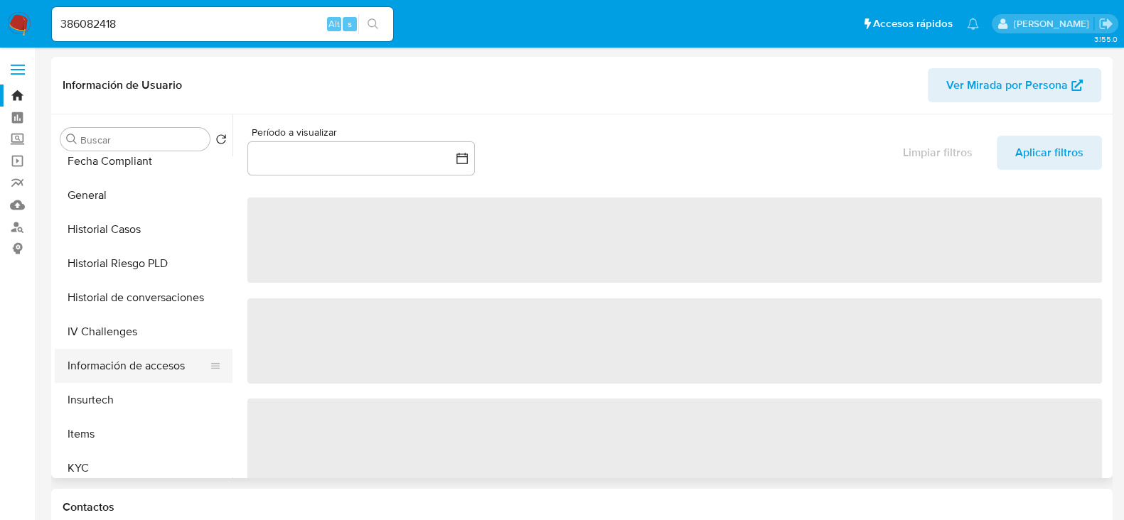
select select "10"
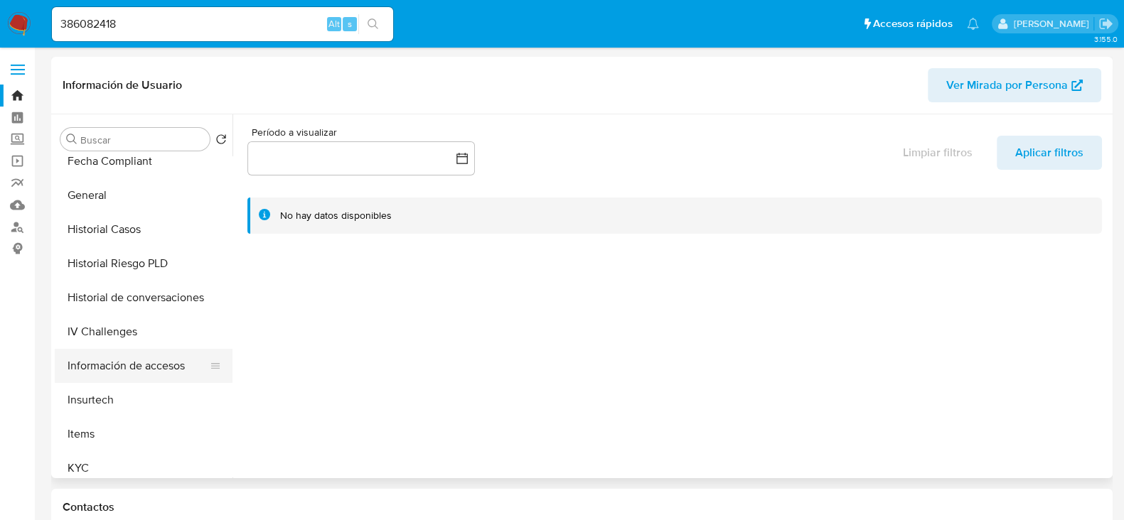
scroll to position [355, 0]
click at [82, 471] on button "KYC" at bounding box center [138, 467] width 166 height 34
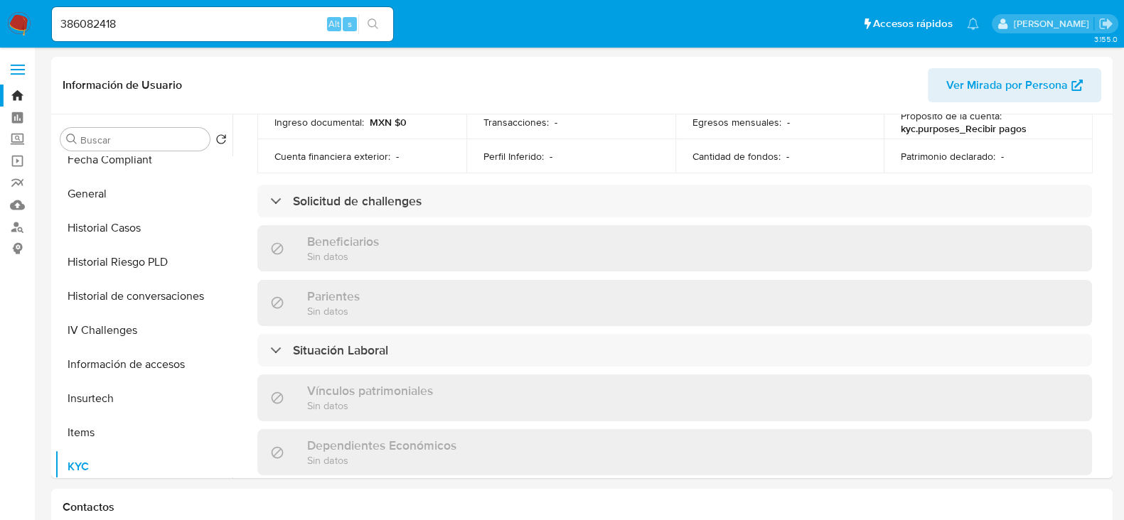
scroll to position [533, 0]
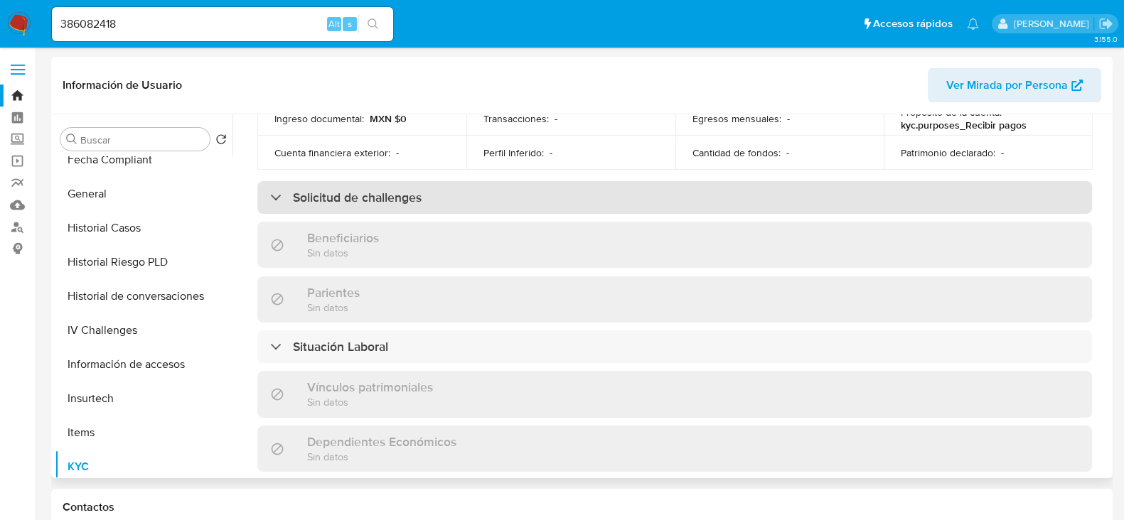
click at [378, 190] on h3 "Solicitud de challenges" at bounding box center [357, 198] width 129 height 16
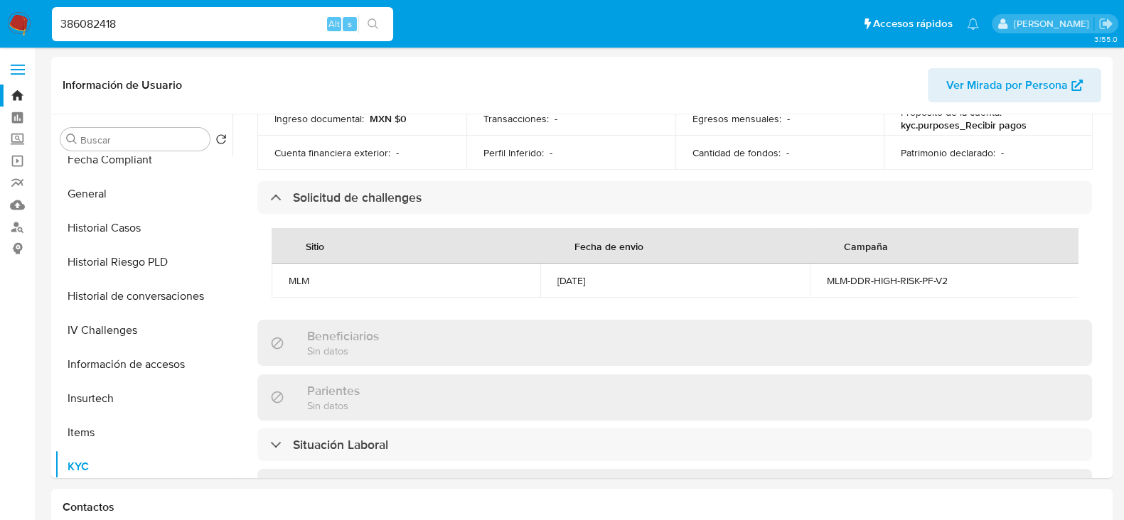
drag, startPoint x: 156, startPoint y: 30, endPoint x: 26, endPoint y: 23, distance: 129.6
click at [26, 23] on nav "Pausado Ver notificaciones 386082418 Alt s Accesos rápidos Presiona las siguien…" at bounding box center [562, 24] width 1124 height 48
paste input "1129436742"
type input "1129436742"
click at [368, 15] on button "search-icon" at bounding box center [372, 24] width 29 height 20
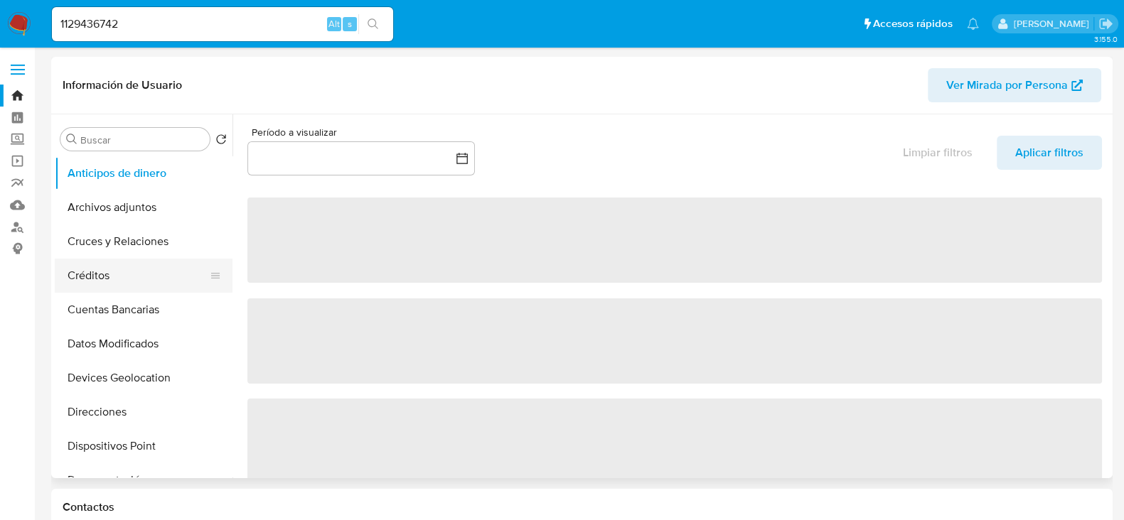
select select "10"
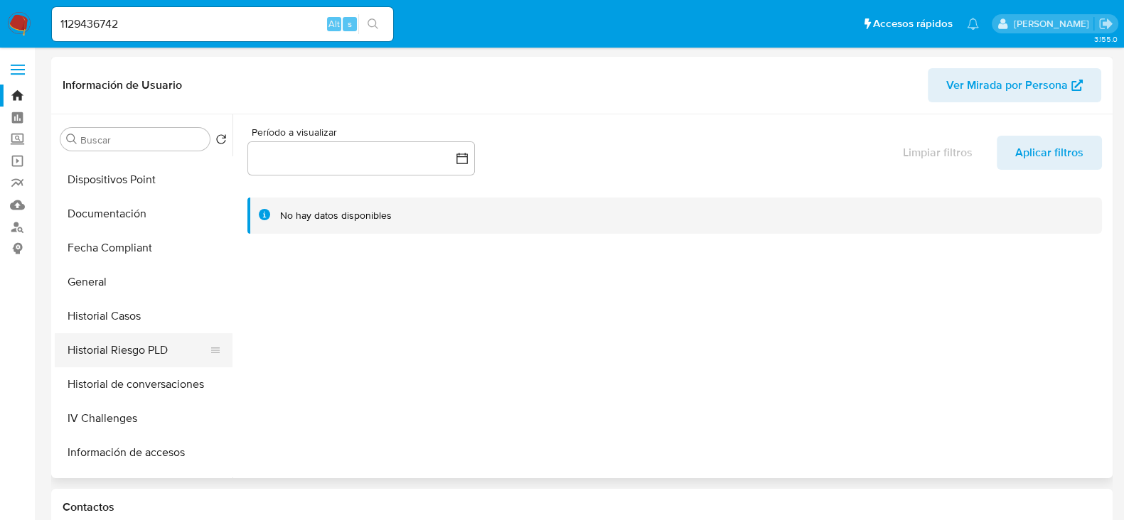
scroll to position [444, 0]
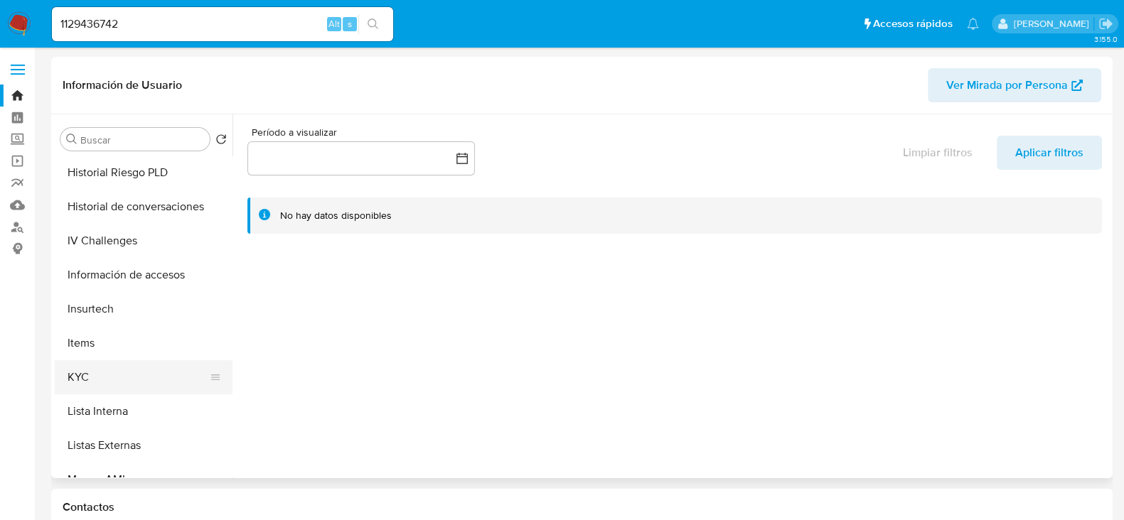
click at [122, 368] on button "KYC" at bounding box center [138, 377] width 166 height 34
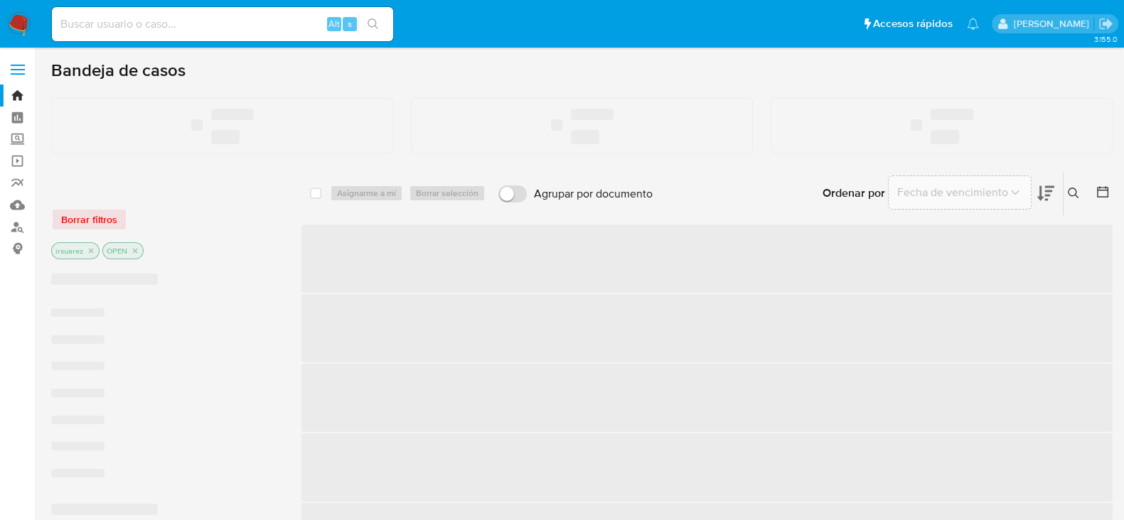
click at [266, 25] on input at bounding box center [222, 24] width 341 height 18
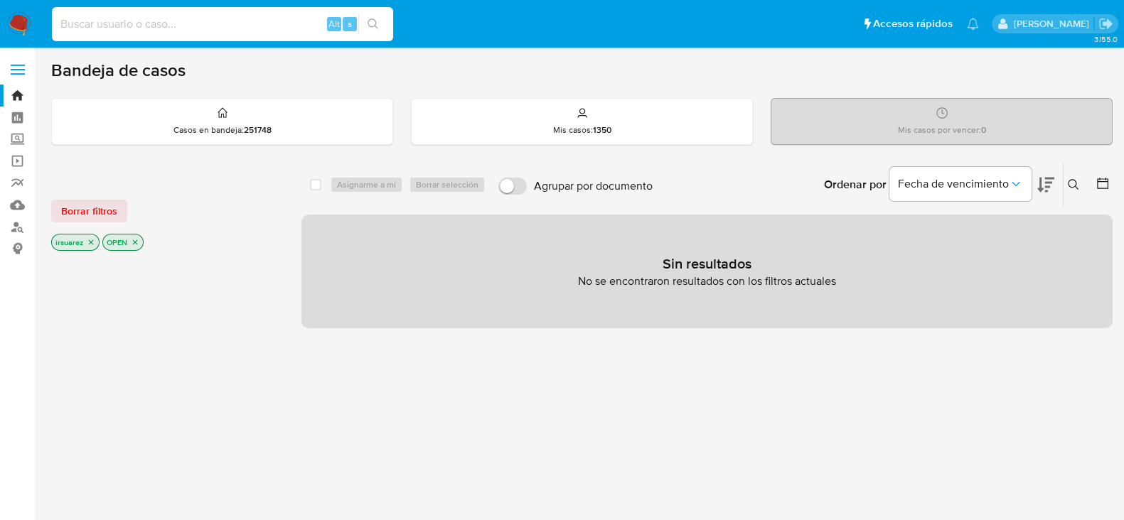
paste input "151605175"
type input "151605175"
click at [380, 35] on div "151605175 Alt s" at bounding box center [222, 24] width 341 height 34
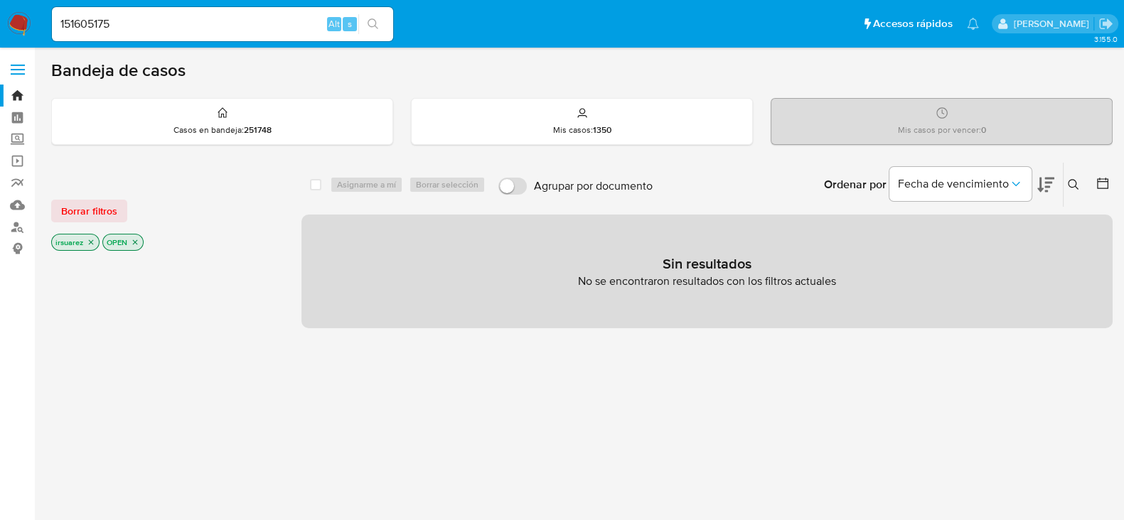
click at [380, 28] on button "search-icon" at bounding box center [372, 24] width 29 height 20
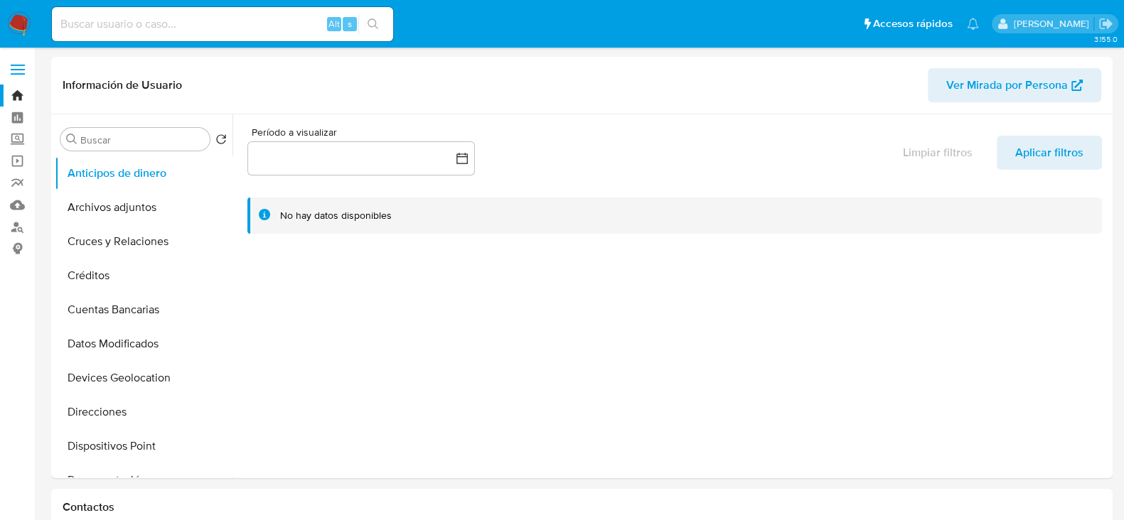
select select "10"
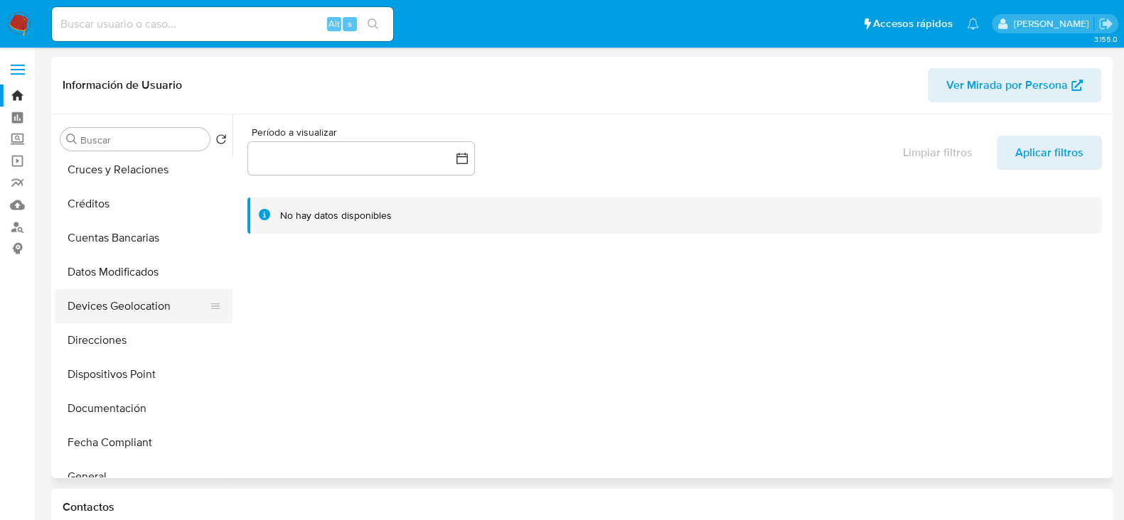
scroll to position [88, 0]
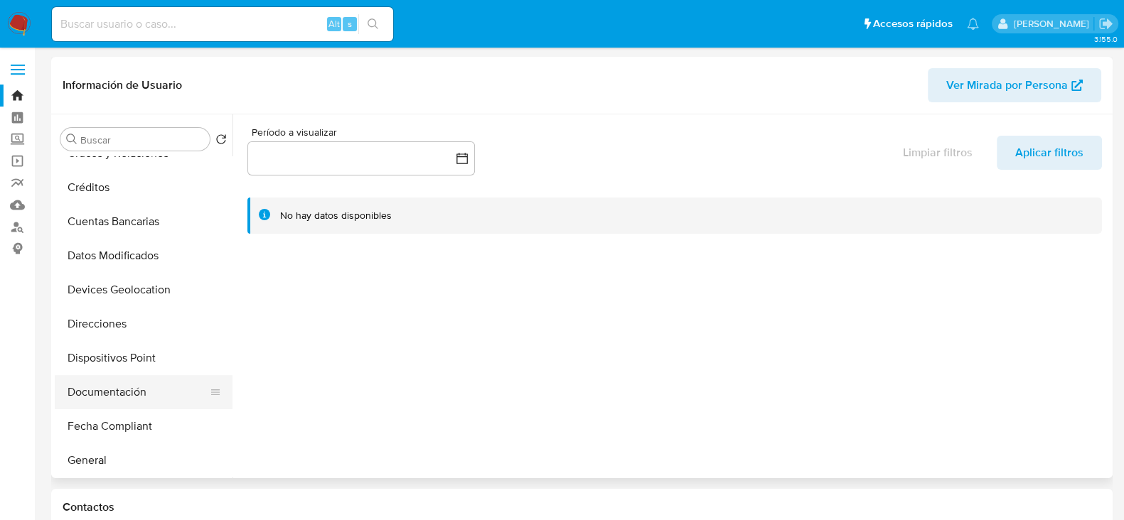
click at [117, 388] on button "Documentación" at bounding box center [138, 392] width 166 height 34
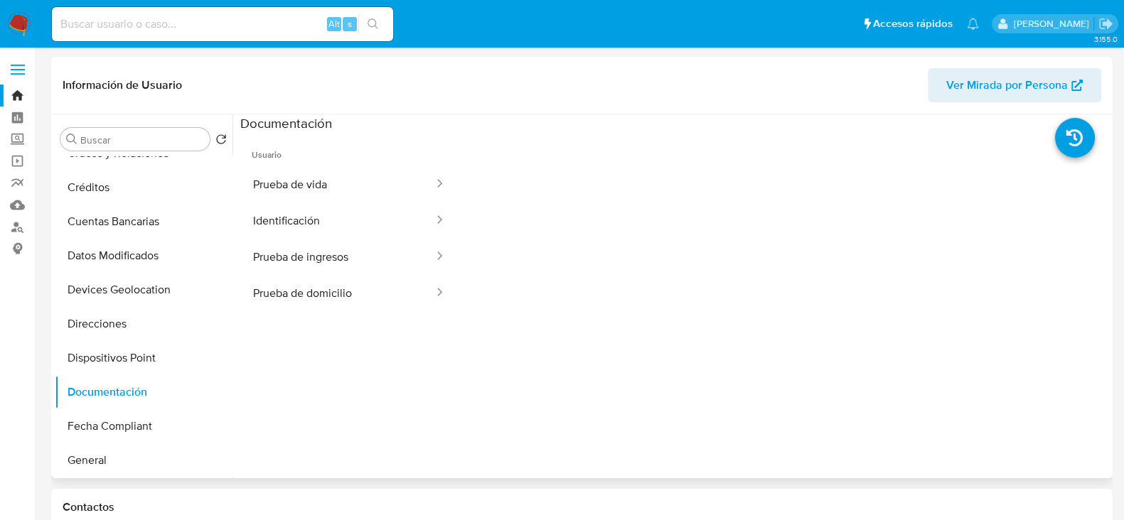
click at [327, 162] on span "Usuario" at bounding box center [349, 149] width 218 height 34
click at [301, 229] on button "Identificación" at bounding box center [337, 221] width 195 height 36
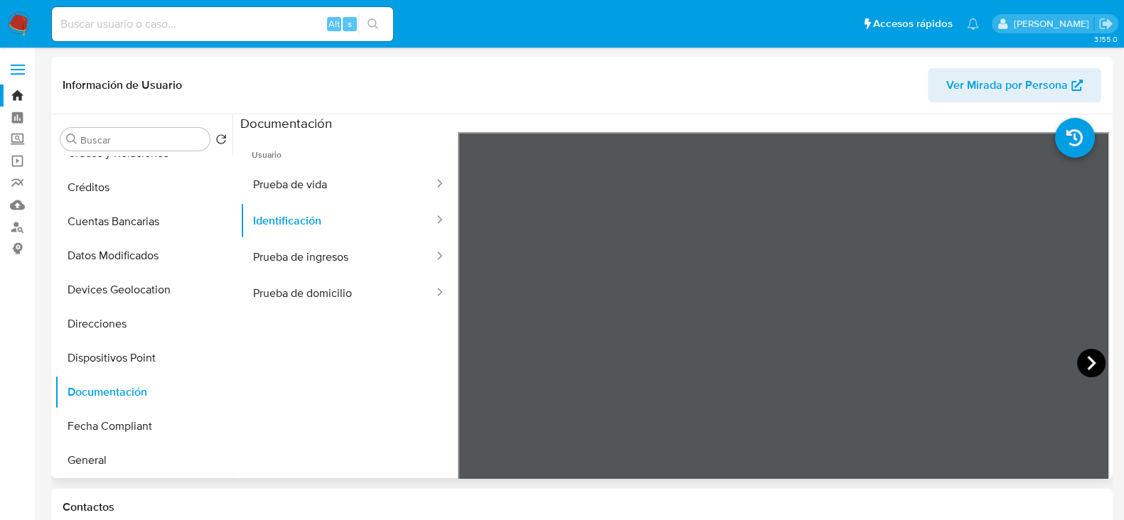
click at [1083, 364] on icon at bounding box center [1091, 363] width 28 height 28
